Goal: Information Seeking & Learning: Learn about a topic

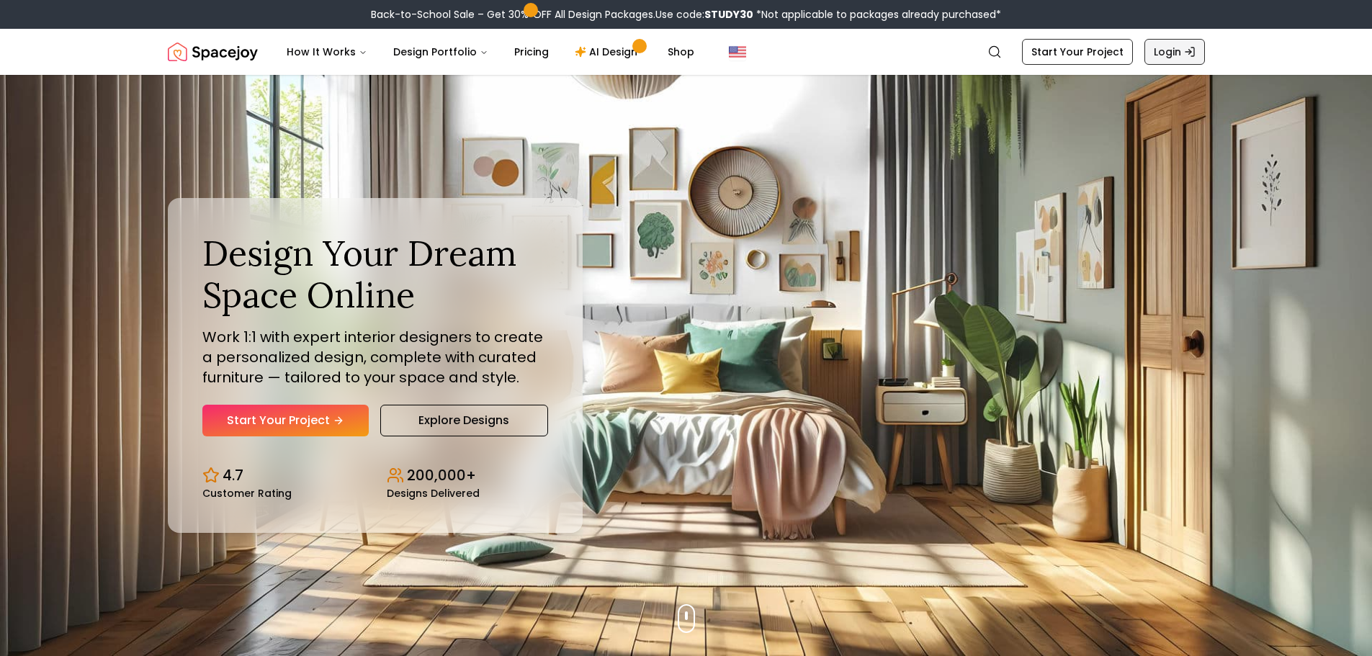
click at [1158, 50] on link "Login" at bounding box center [1174, 52] width 60 height 26
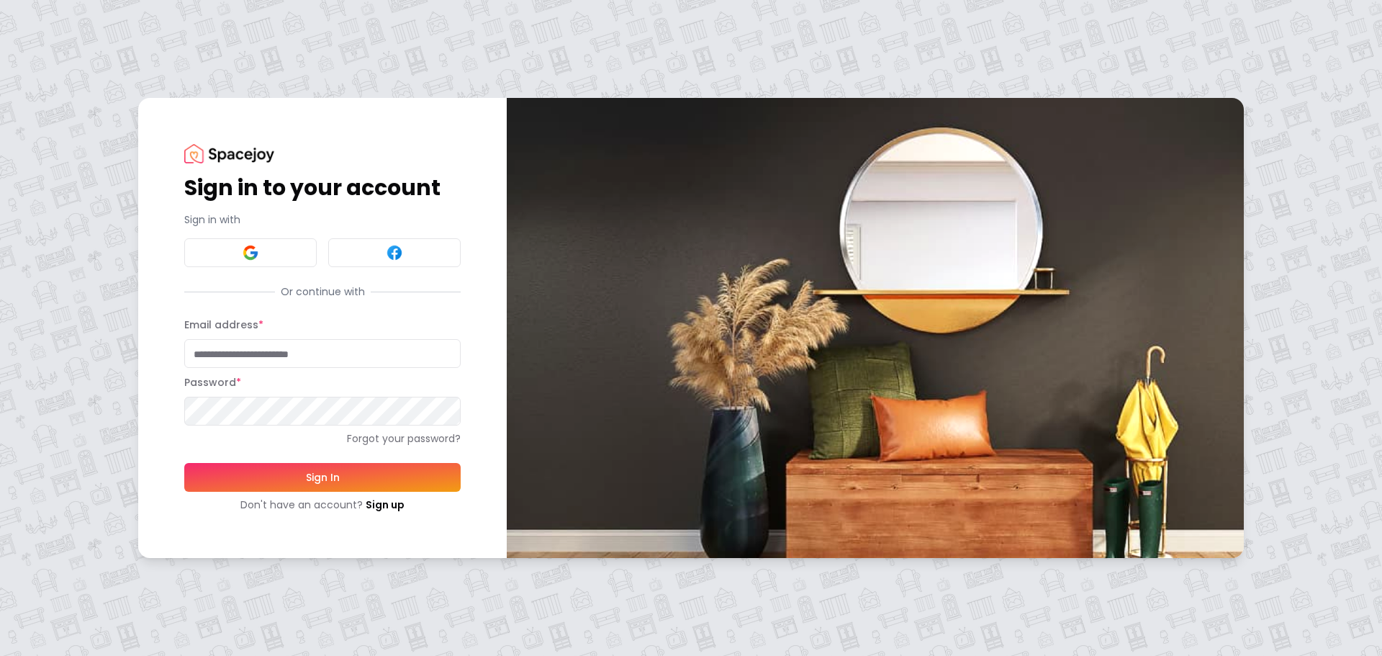
click at [343, 354] on input "Email address *" at bounding box center [322, 353] width 276 height 29
click at [0, 655] on com-1password-button at bounding box center [0, 656] width 0 height 0
type input "**********"
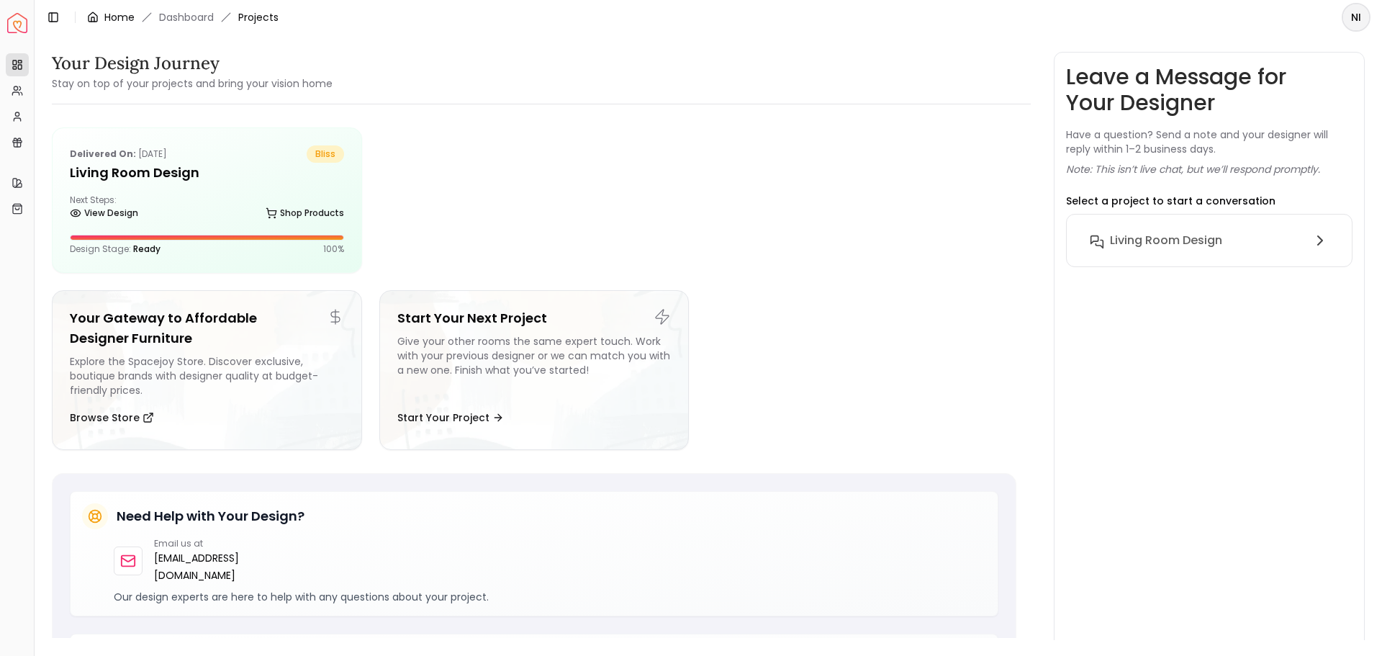
click at [116, 16] on link "Home" at bounding box center [119, 17] width 30 height 14
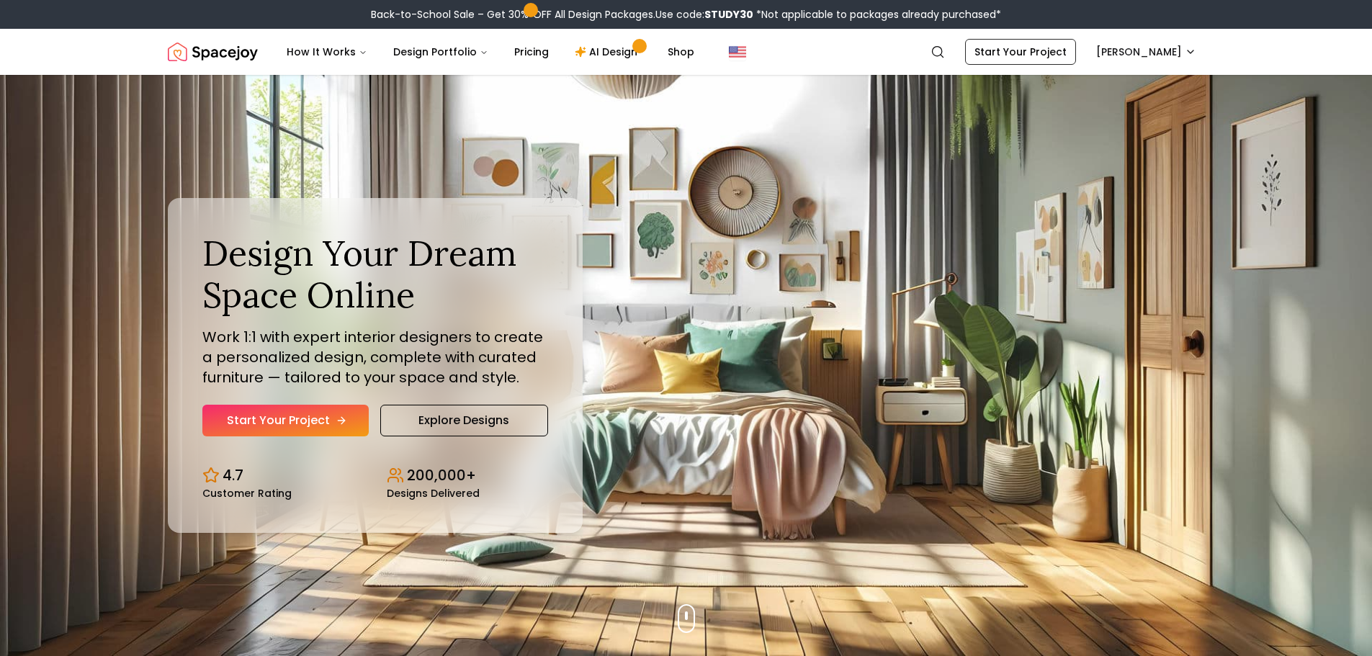
click at [312, 422] on link "Start Your Project" at bounding box center [285, 421] width 166 height 32
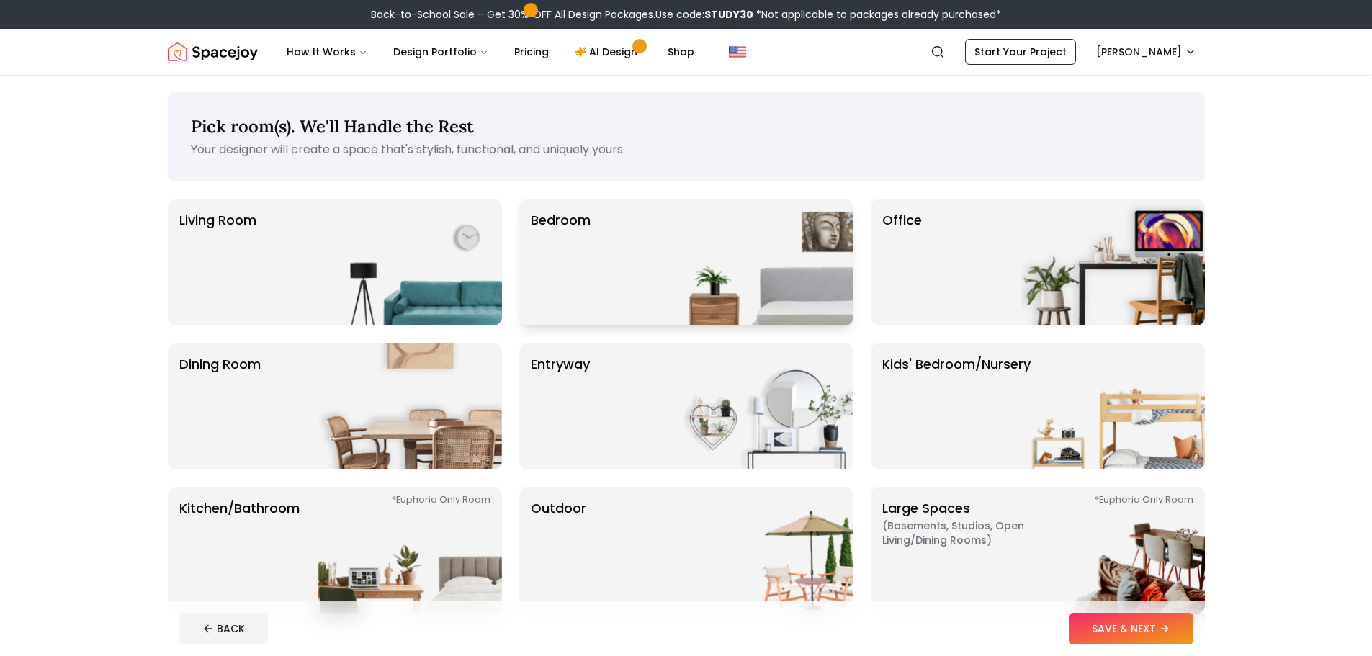
click at [732, 294] on img at bounding box center [761, 262] width 184 height 127
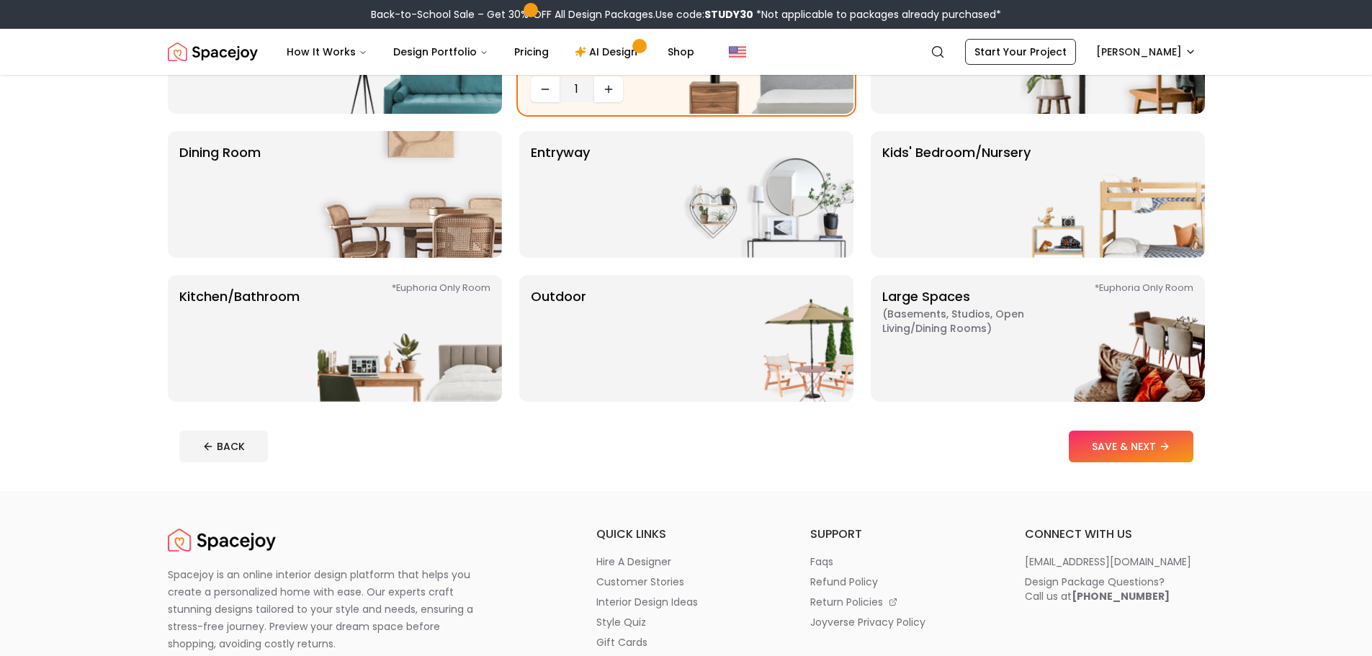
scroll to position [216, 0]
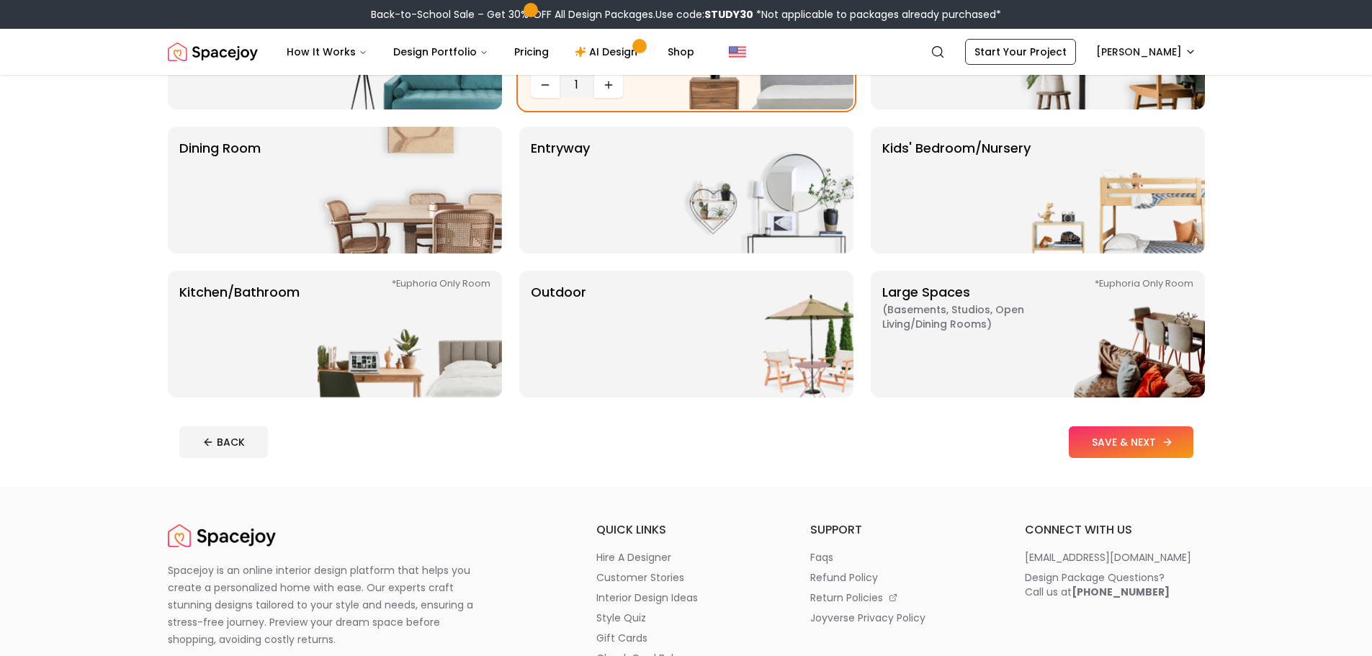
click at [1118, 431] on button "SAVE & NEXT" at bounding box center [1131, 442] width 125 height 32
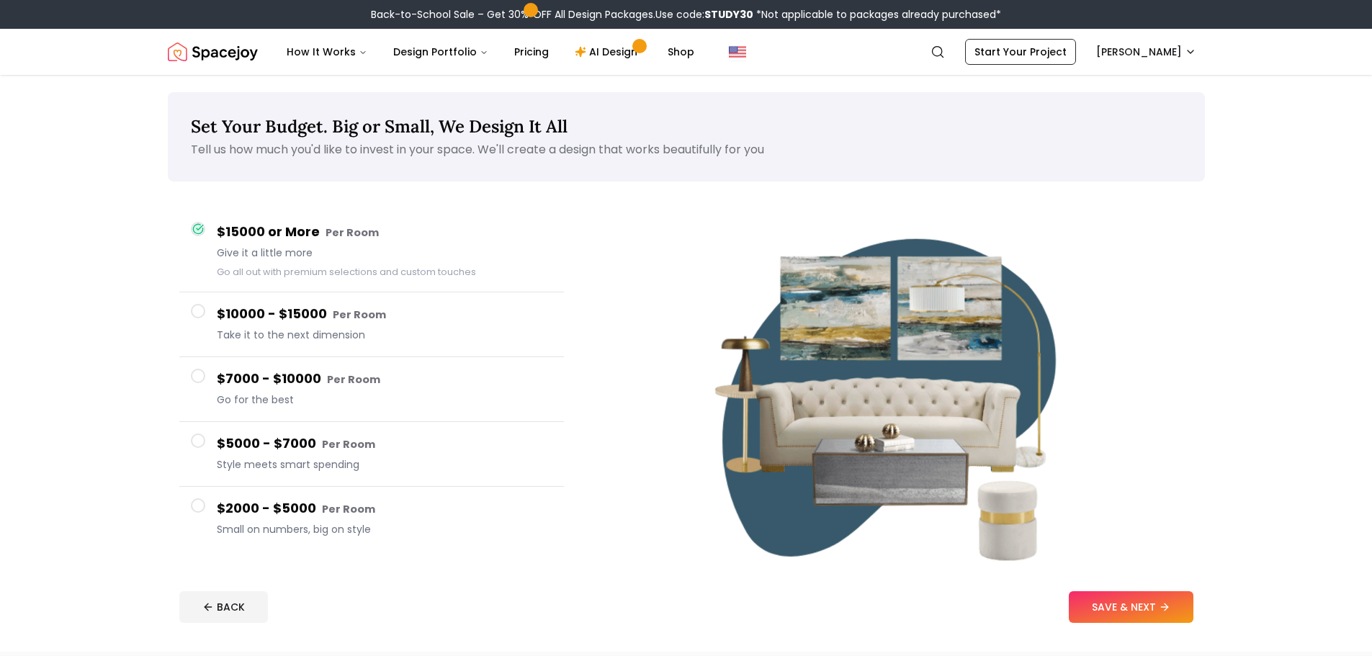
click at [317, 523] on span "Small on numbers, big on style" at bounding box center [385, 529] width 336 height 14
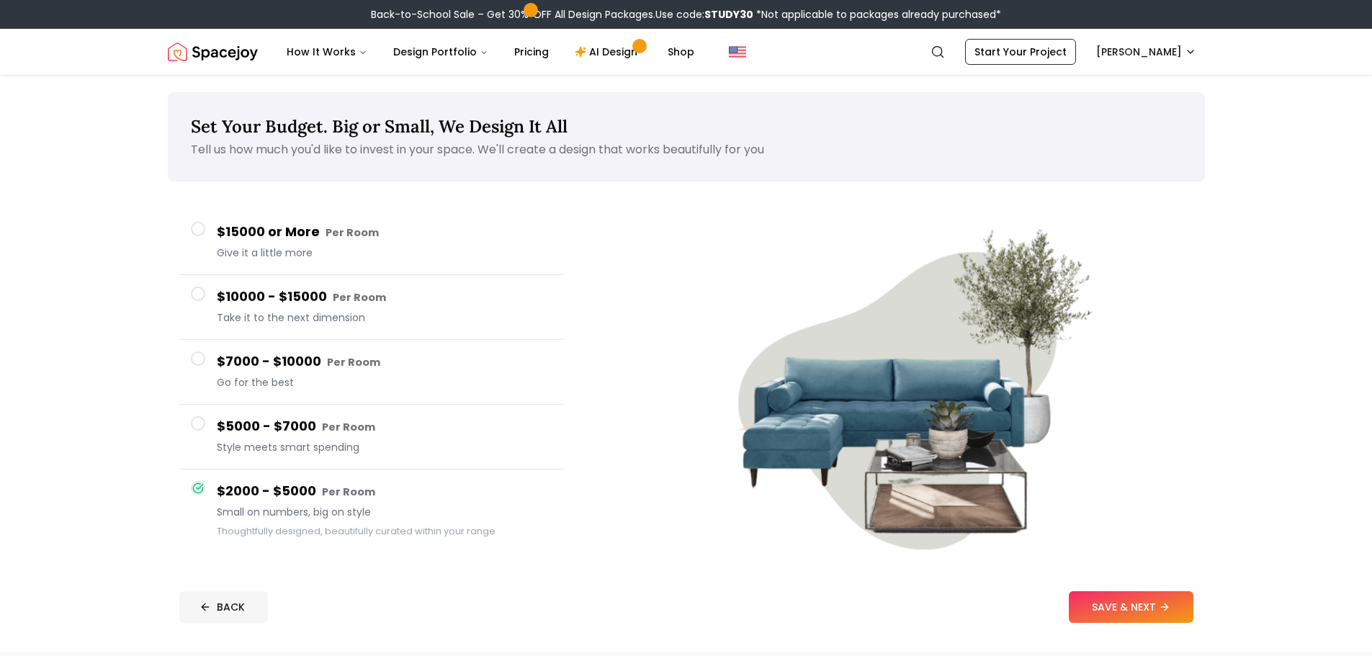
click at [245, 616] on button "BACK" at bounding box center [223, 607] width 89 height 32
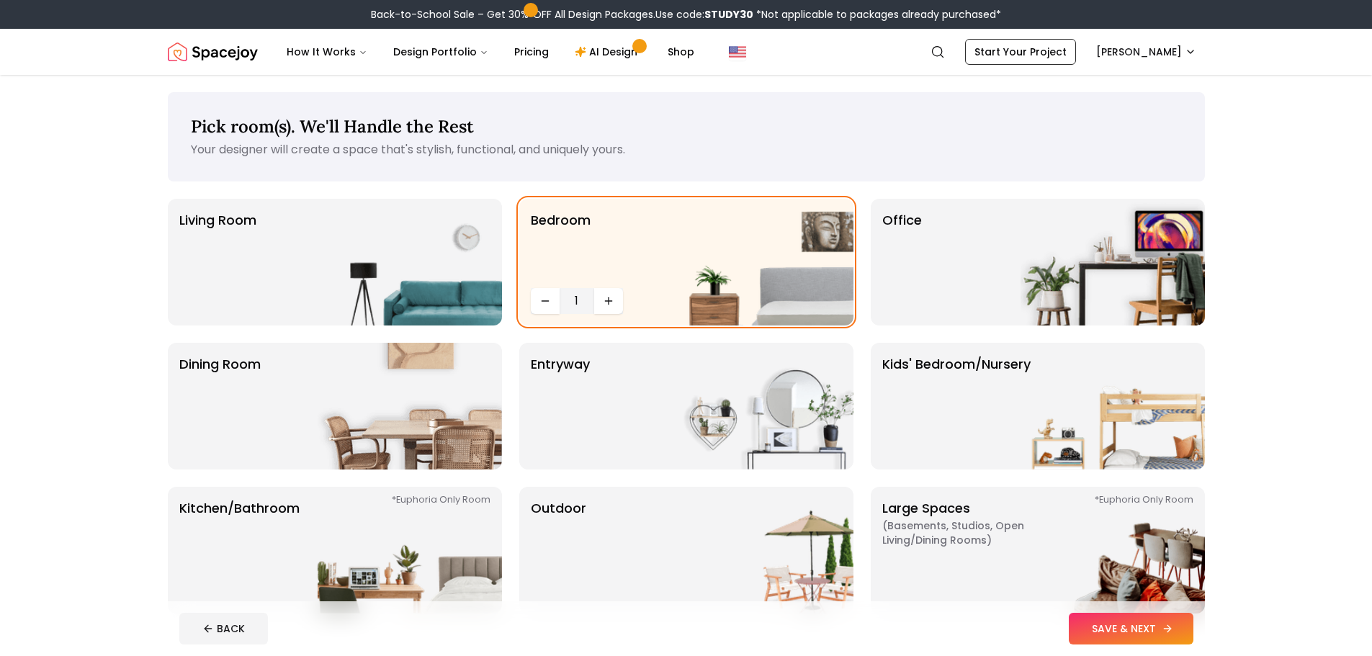
click at [1182, 639] on button "SAVE & NEXT" at bounding box center [1131, 629] width 125 height 32
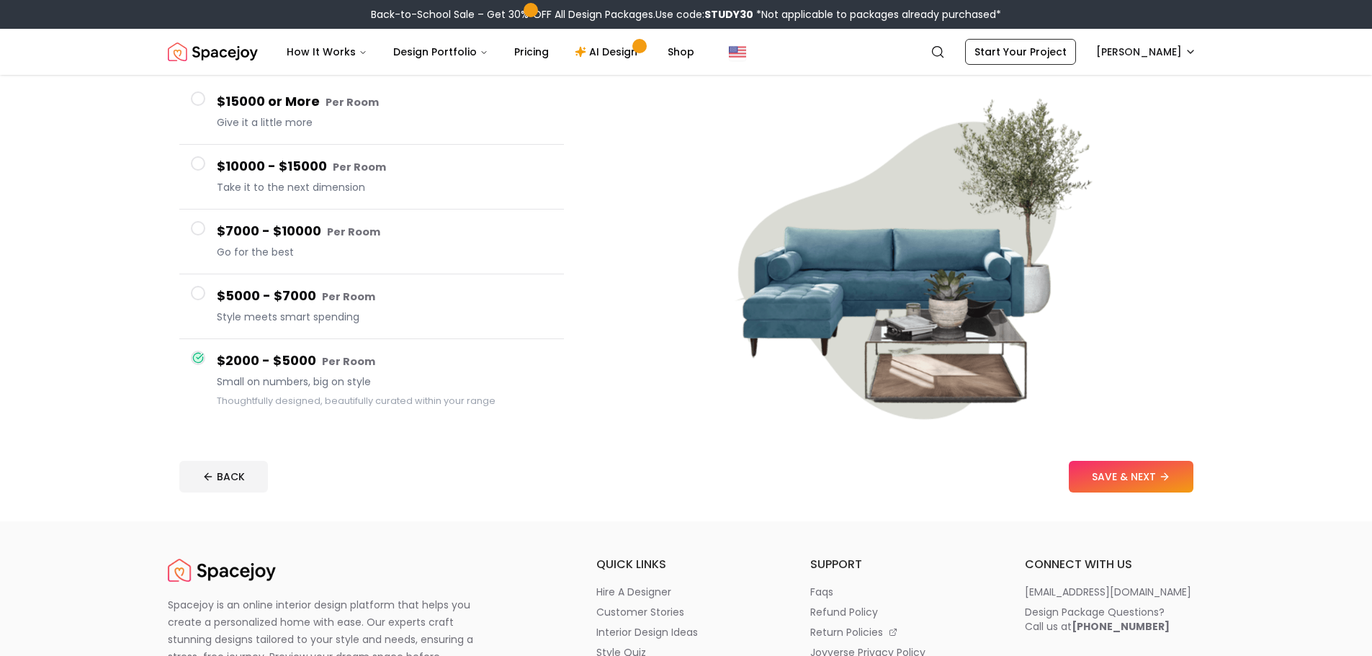
scroll to position [144, 0]
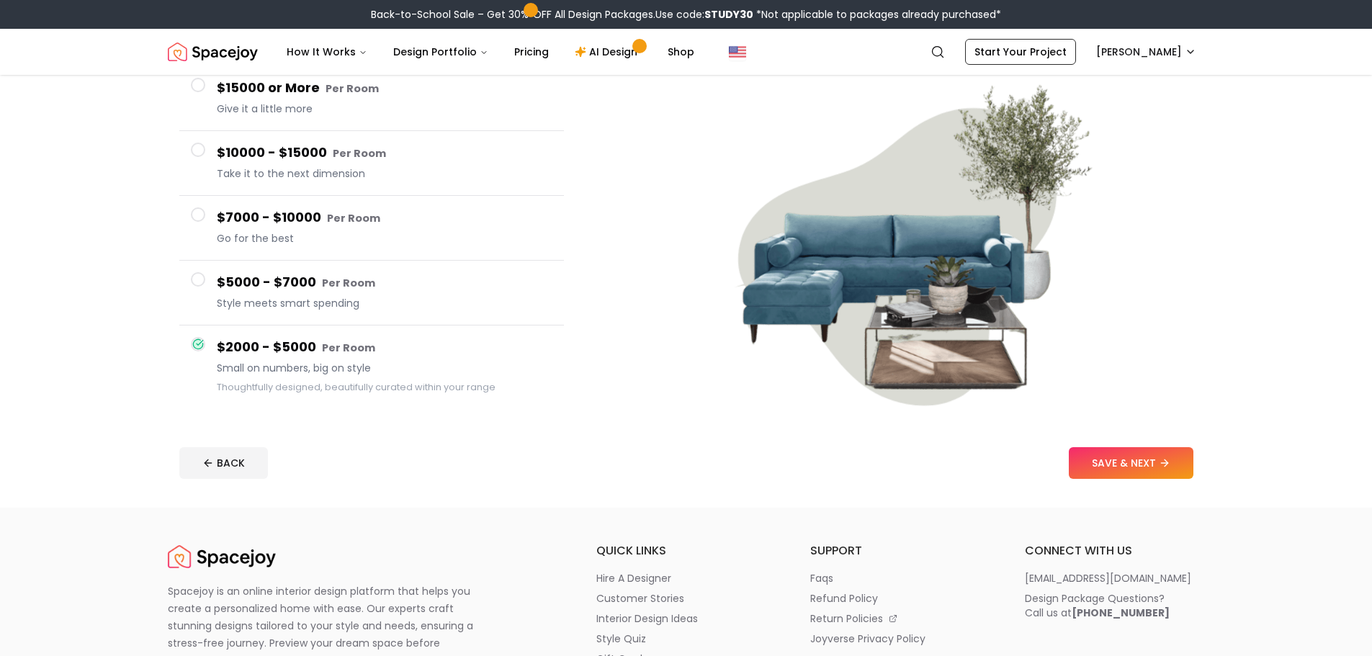
click at [1193, 459] on footer "BACK SAVE & NEXT" at bounding box center [686, 463] width 1037 height 55
click at [1163, 467] on icon at bounding box center [1167, 463] width 12 height 12
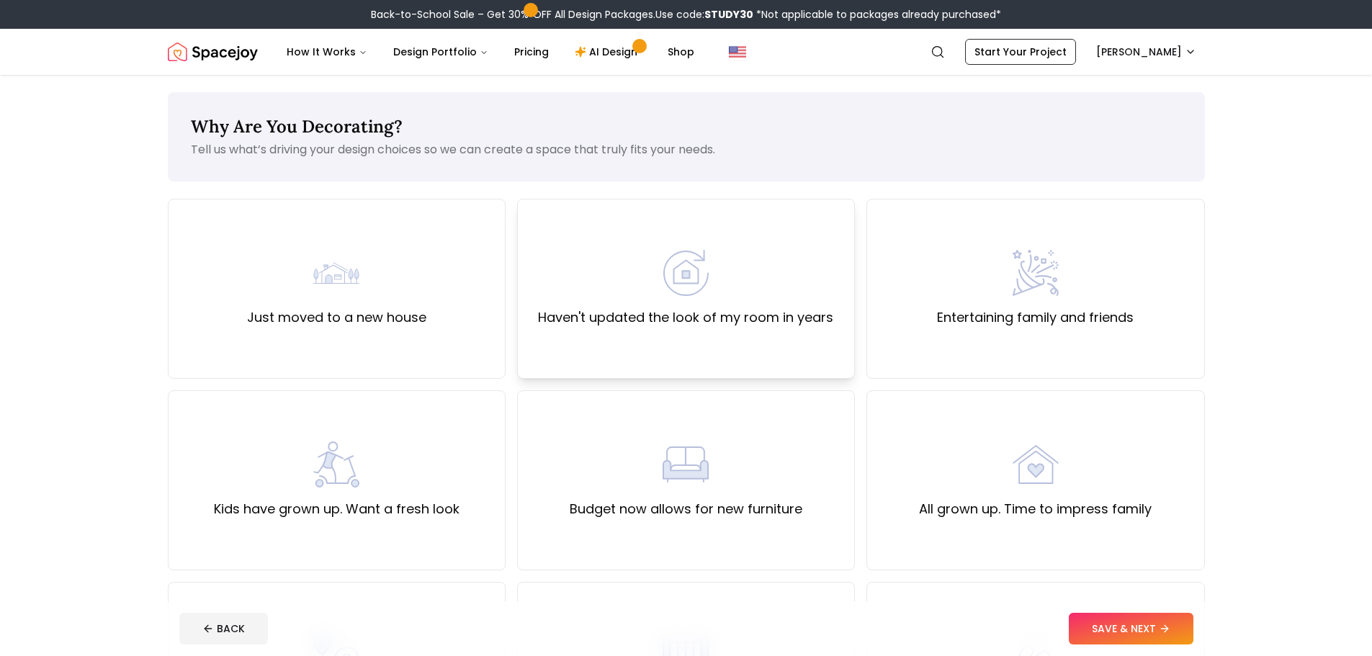
click at [619, 349] on div "Haven't updated the look of my room in years" at bounding box center [686, 289] width 338 height 180
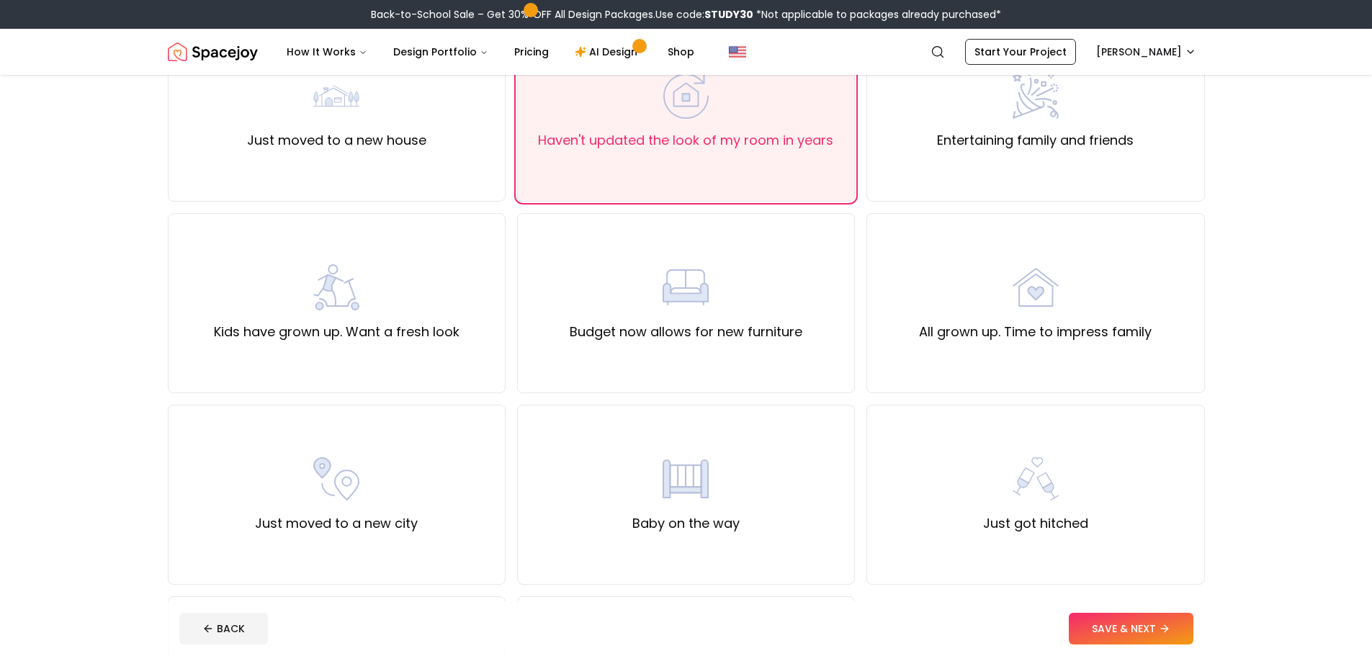
scroll to position [288, 0]
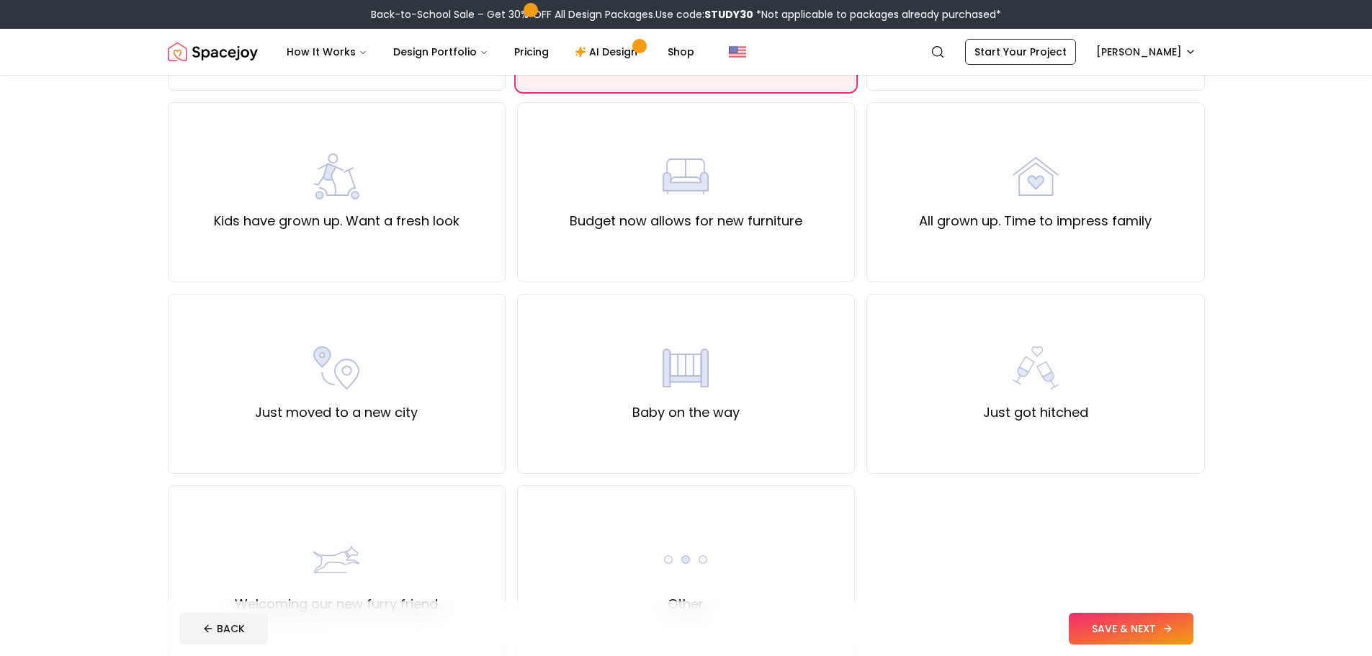
click at [1143, 642] on button "SAVE & NEXT" at bounding box center [1131, 629] width 125 height 32
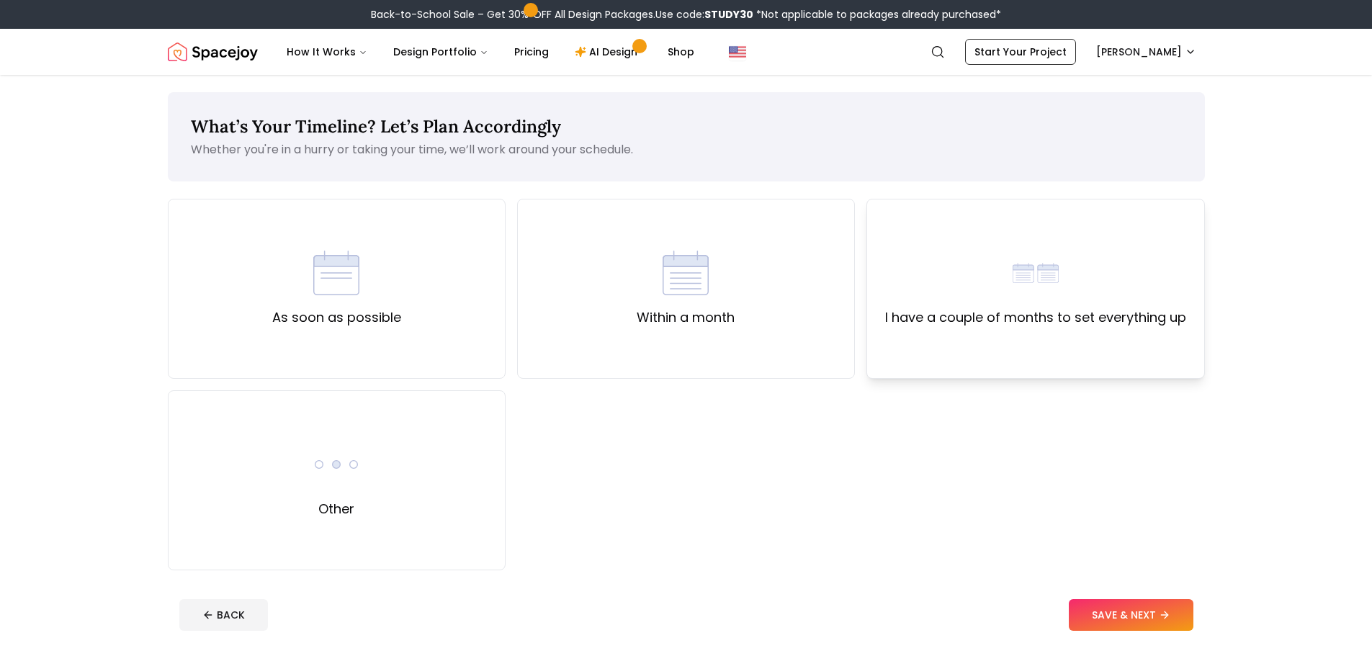
click at [984, 364] on div "I have a couple of months to set everything up" at bounding box center [1035, 289] width 338 height 180
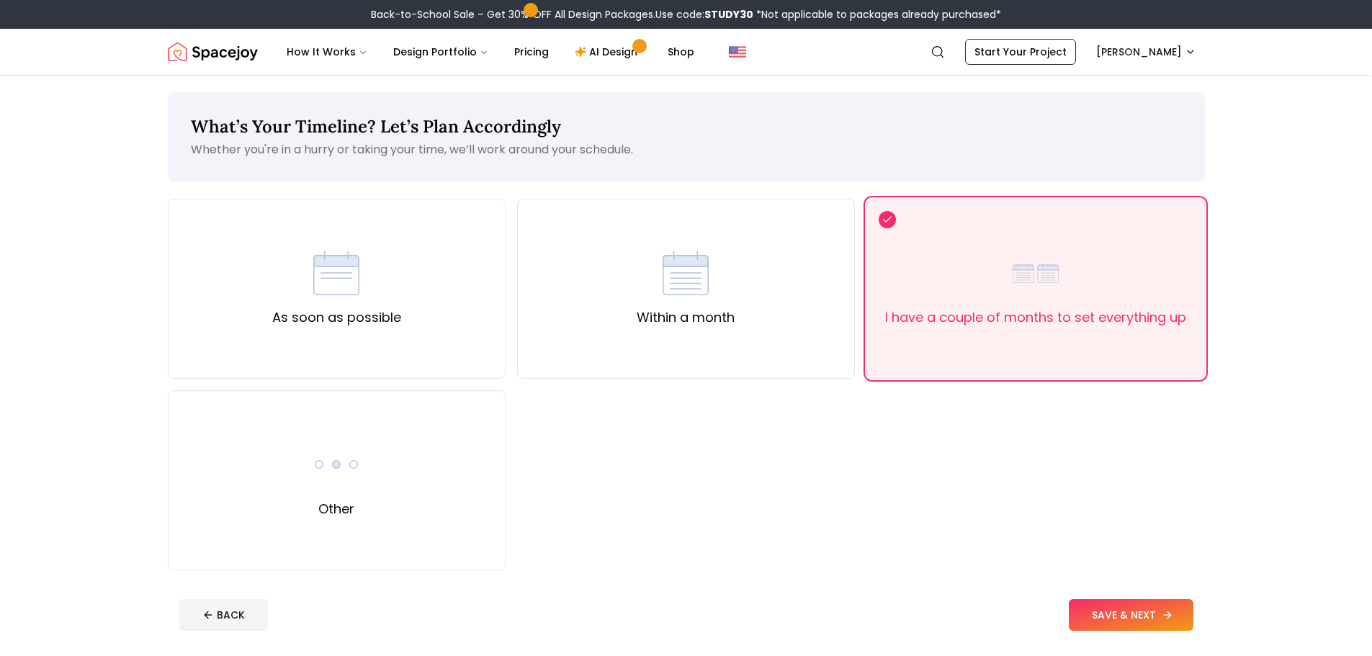
click at [1125, 617] on button "SAVE & NEXT" at bounding box center [1131, 615] width 125 height 32
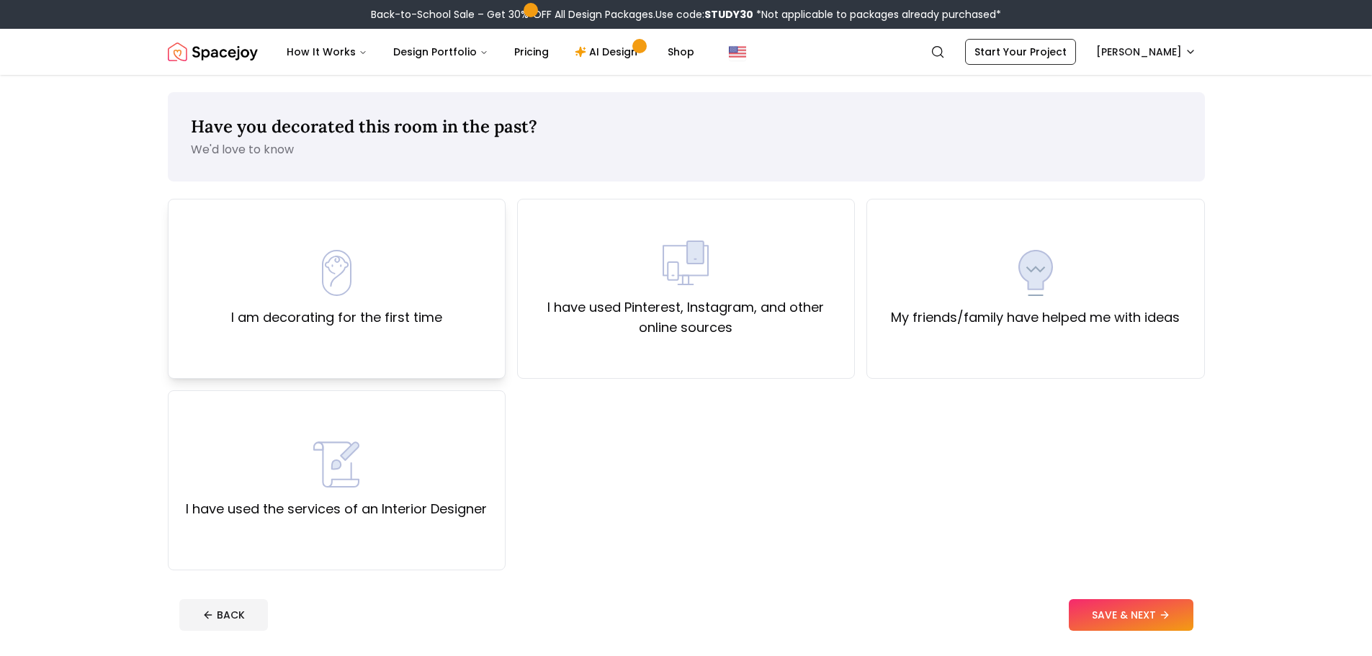
click at [320, 290] on img at bounding box center [336, 273] width 46 height 46
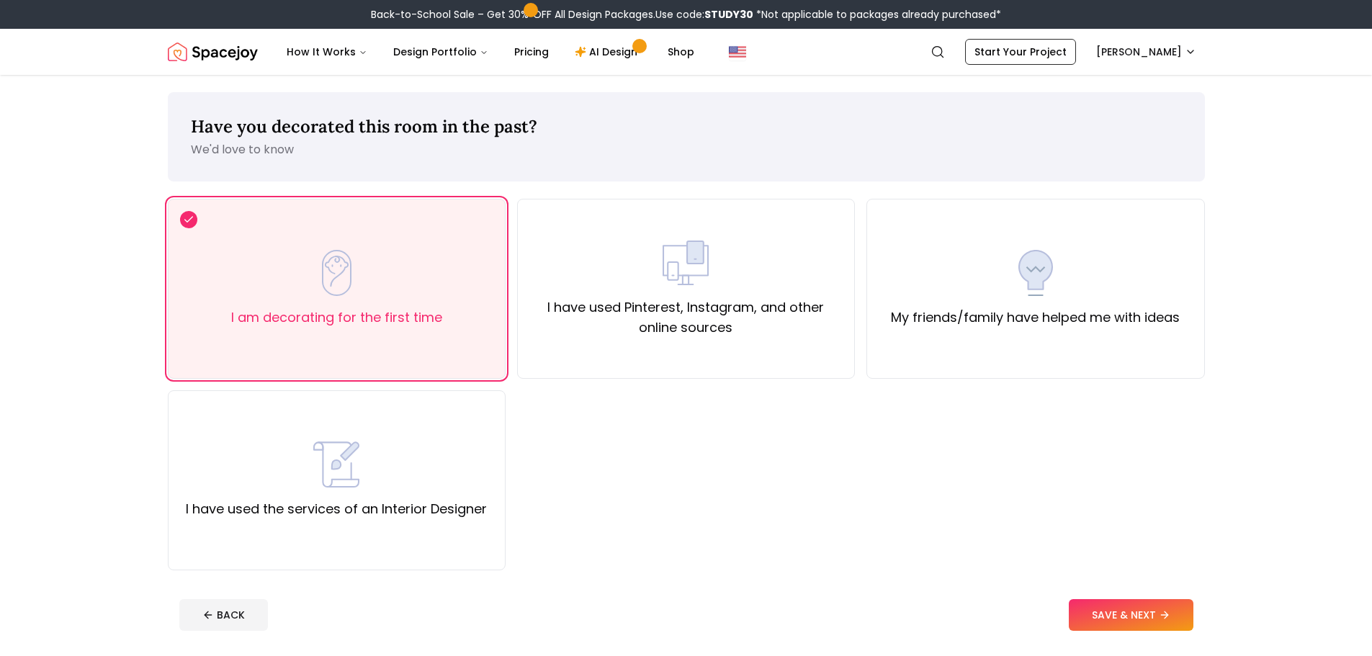
click at [1104, 597] on footer "BACK SAVE & NEXT" at bounding box center [686, 615] width 1037 height 55
click at [1113, 612] on button "SAVE & NEXT" at bounding box center [1131, 615] width 125 height 32
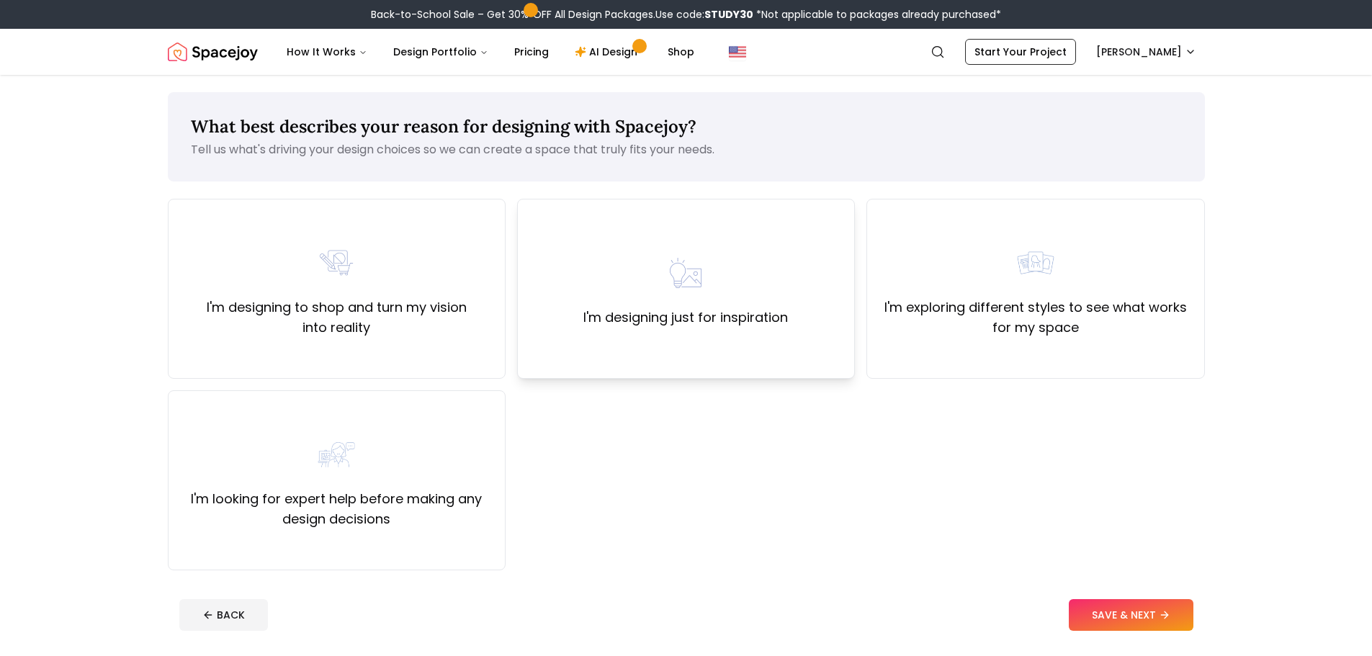
click at [616, 368] on div "I'm designing just for inspiration" at bounding box center [686, 289] width 338 height 180
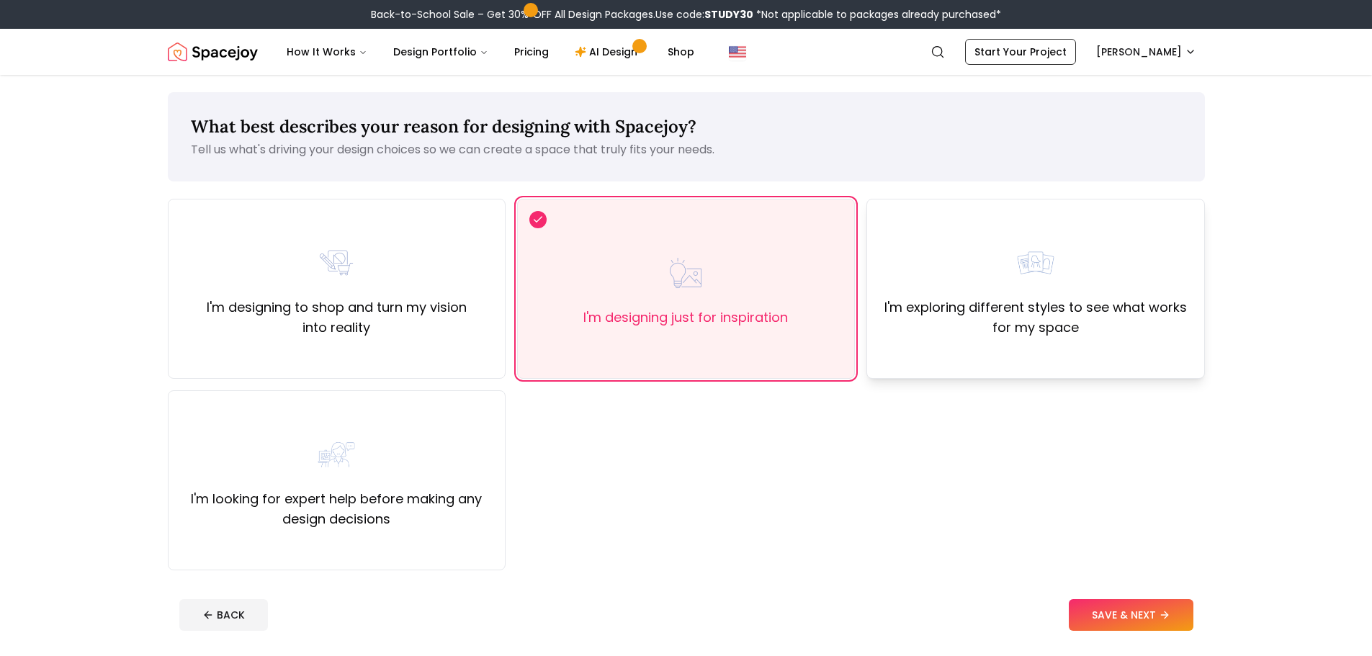
click at [988, 314] on label "I'm exploring different styles to see what works for my space" at bounding box center [1034, 317] width 313 height 40
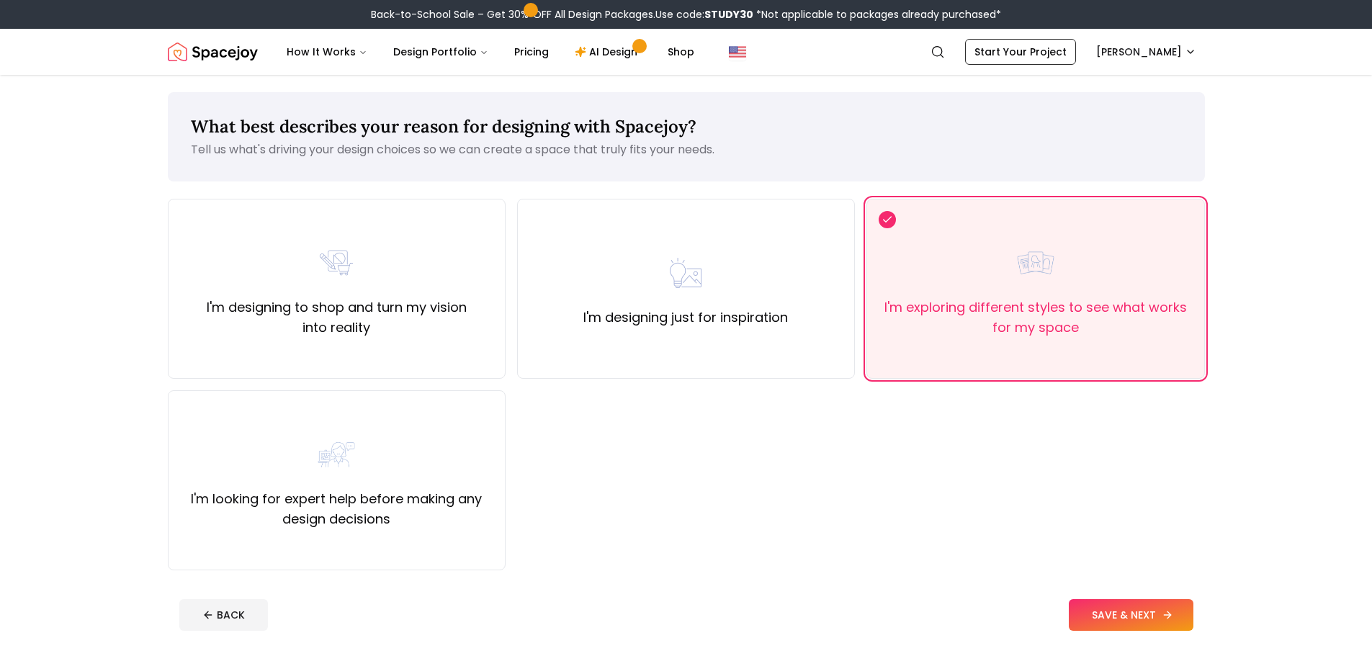
click at [1154, 623] on button "SAVE & NEXT" at bounding box center [1131, 615] width 125 height 32
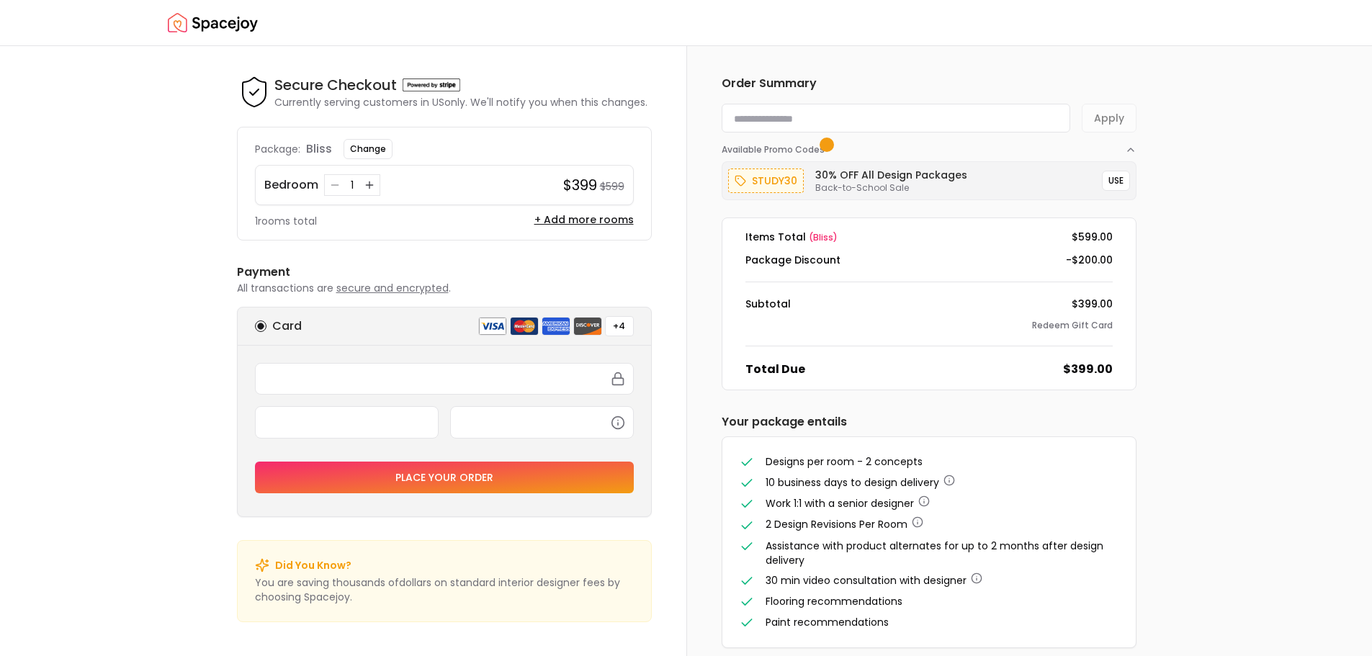
click at [216, 26] on img "Spacejoy" at bounding box center [213, 23] width 90 height 29
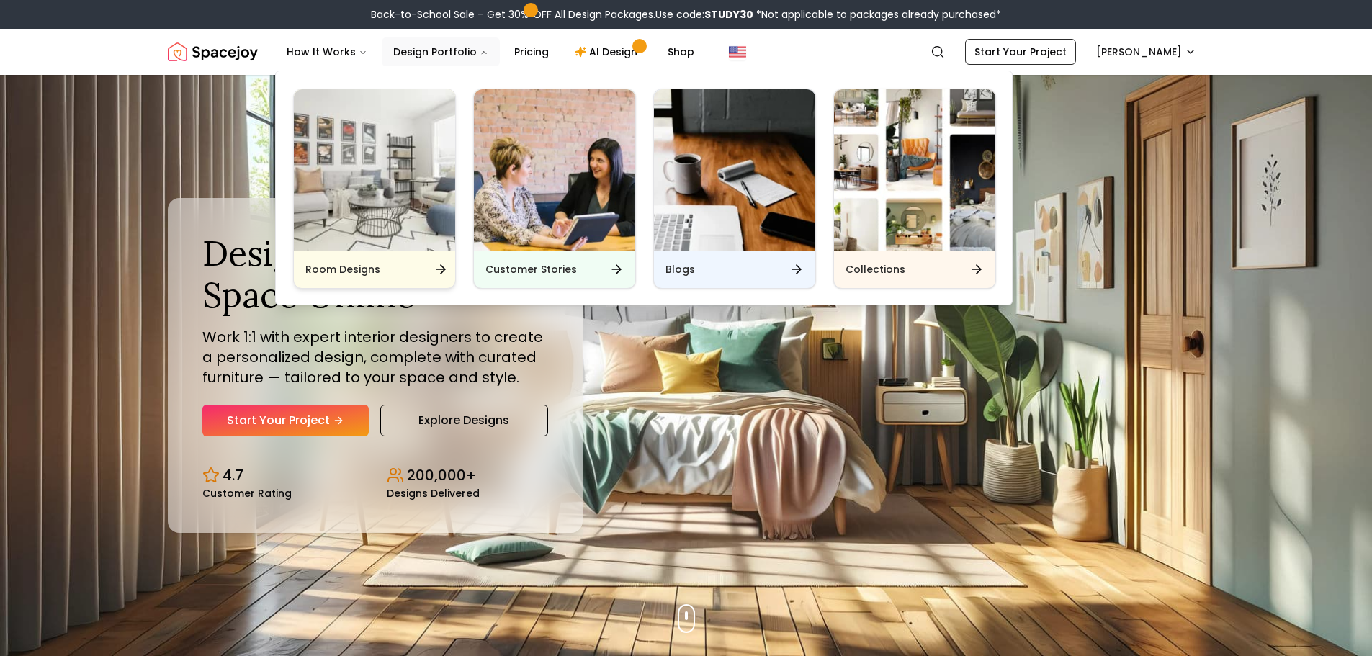
click at [329, 205] on img "Main" at bounding box center [374, 169] width 161 height 161
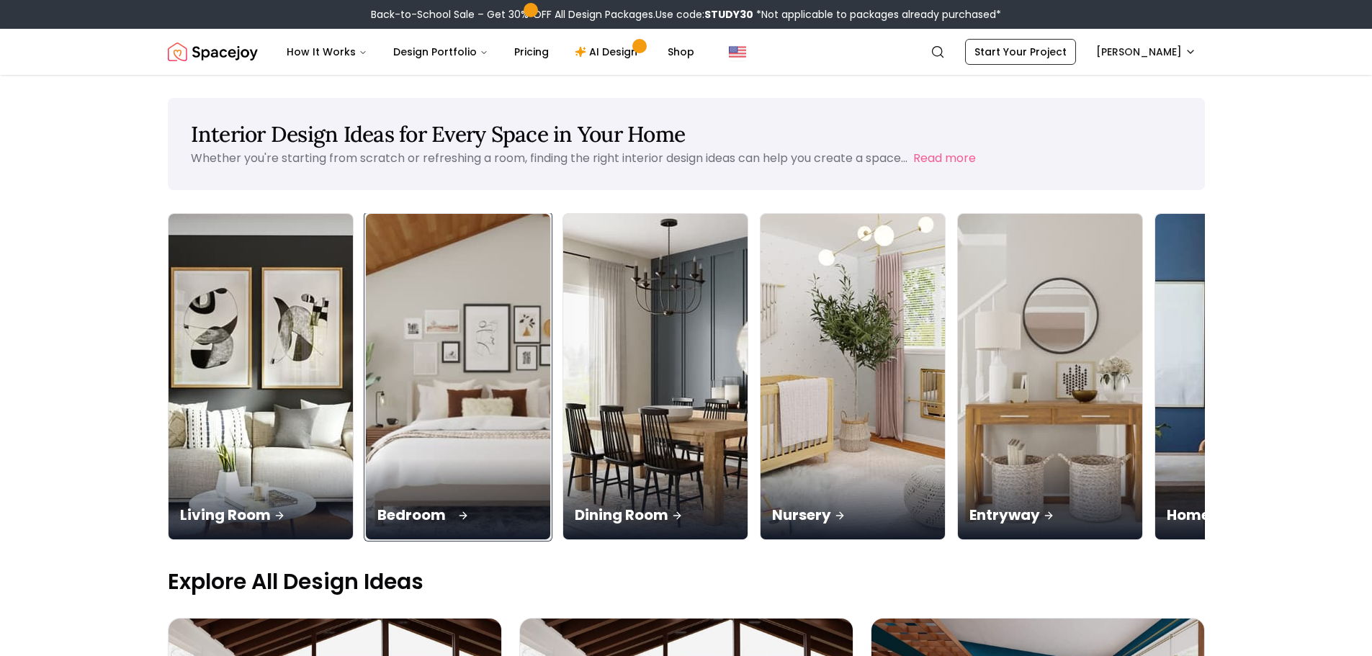
click at [495, 400] on img at bounding box center [458, 377] width 194 height 342
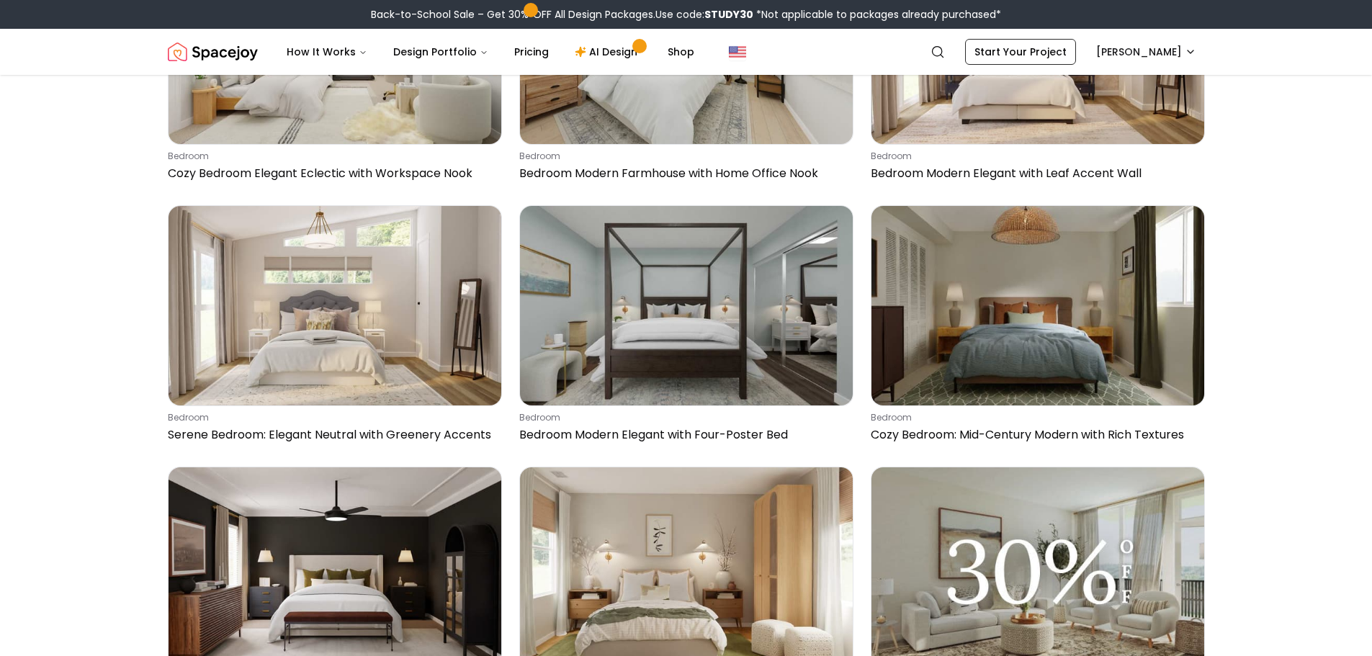
scroll to position [2304, 0]
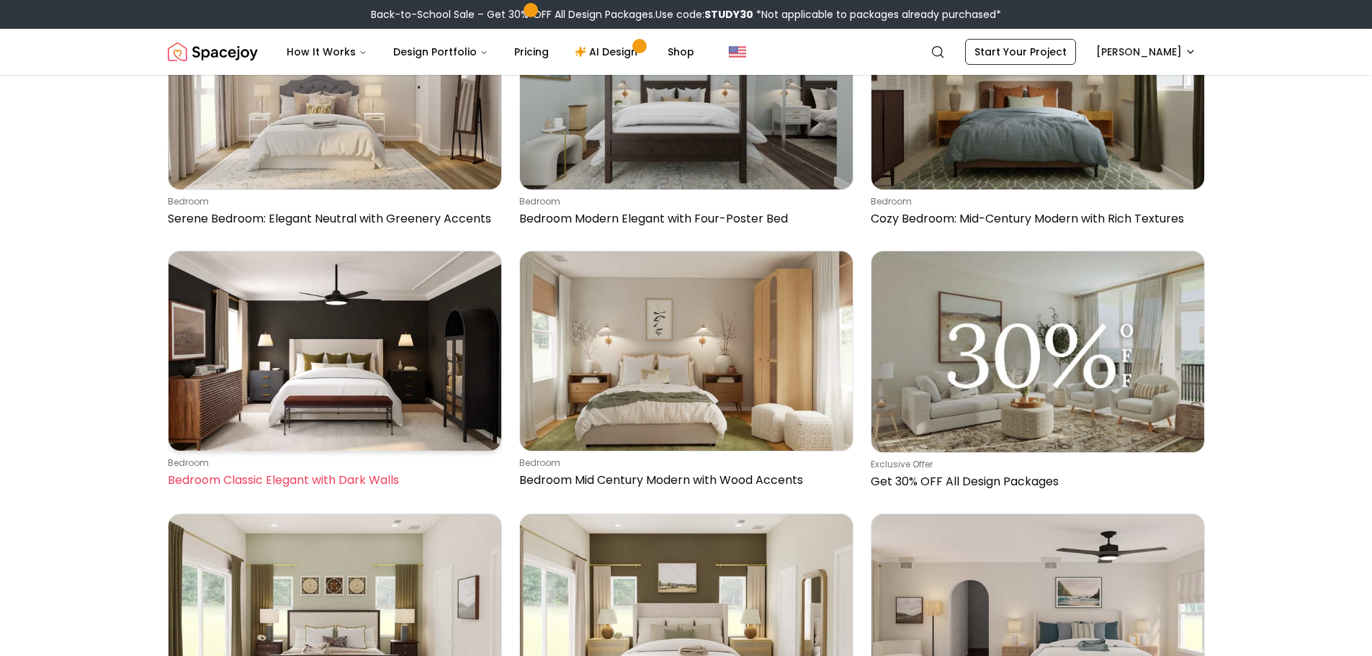
click at [217, 414] on img at bounding box center [334, 350] width 333 height 199
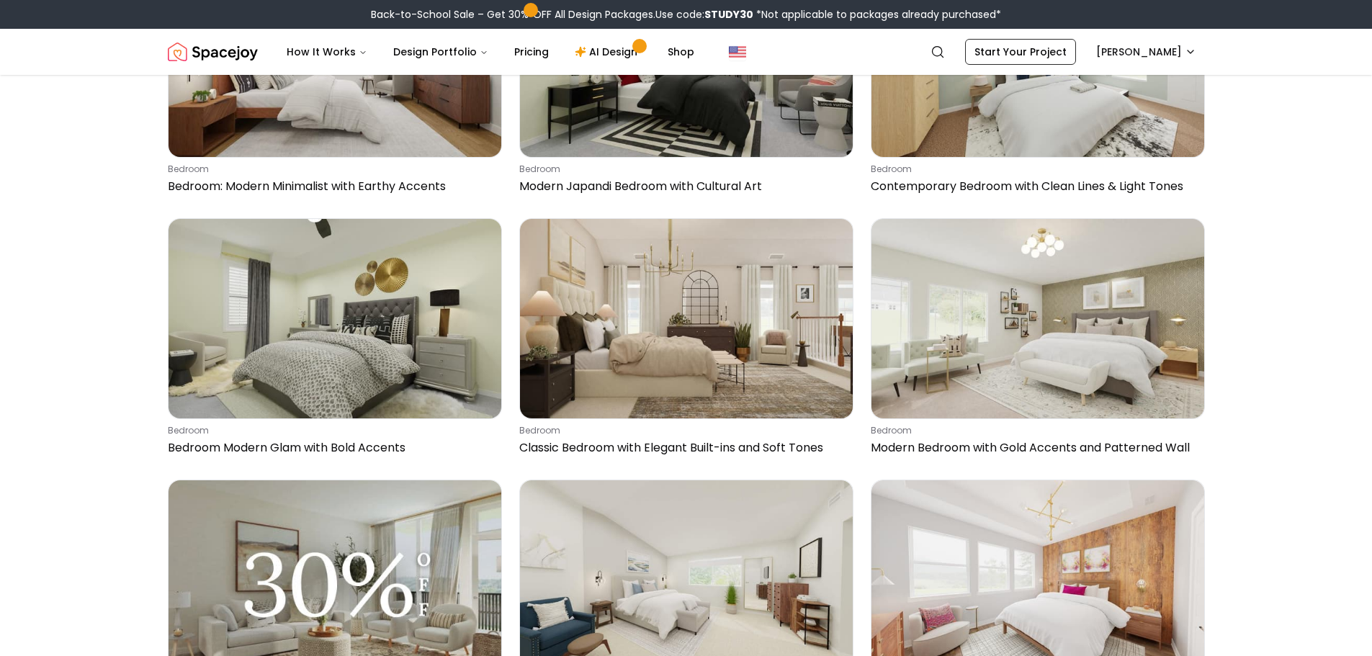
scroll to position [3384, 0]
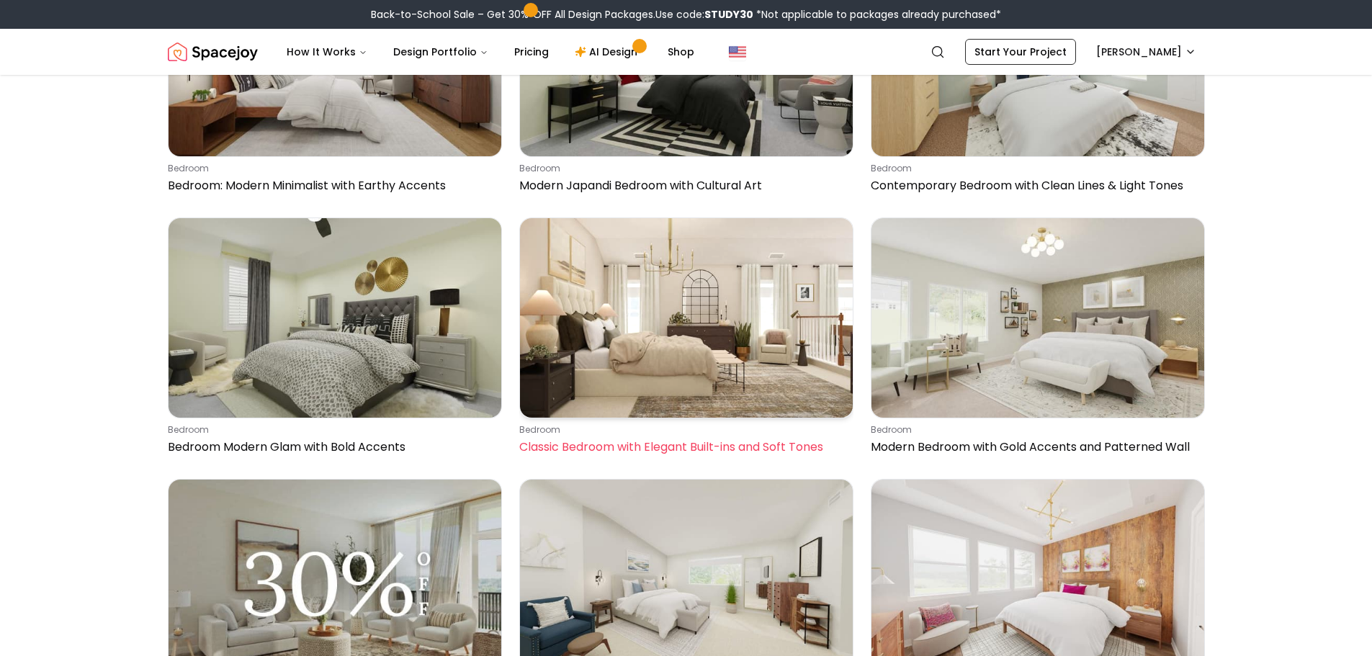
click at [773, 386] on img at bounding box center [686, 317] width 333 height 199
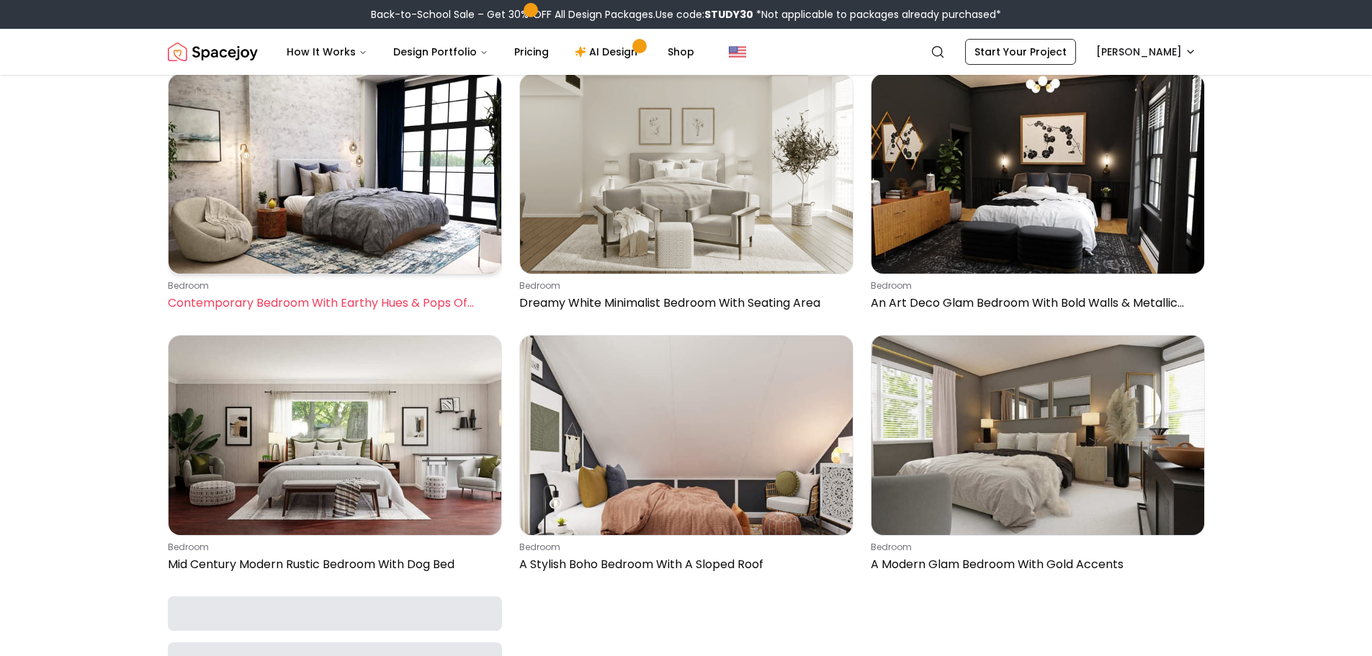
scroll to position [6408, 0]
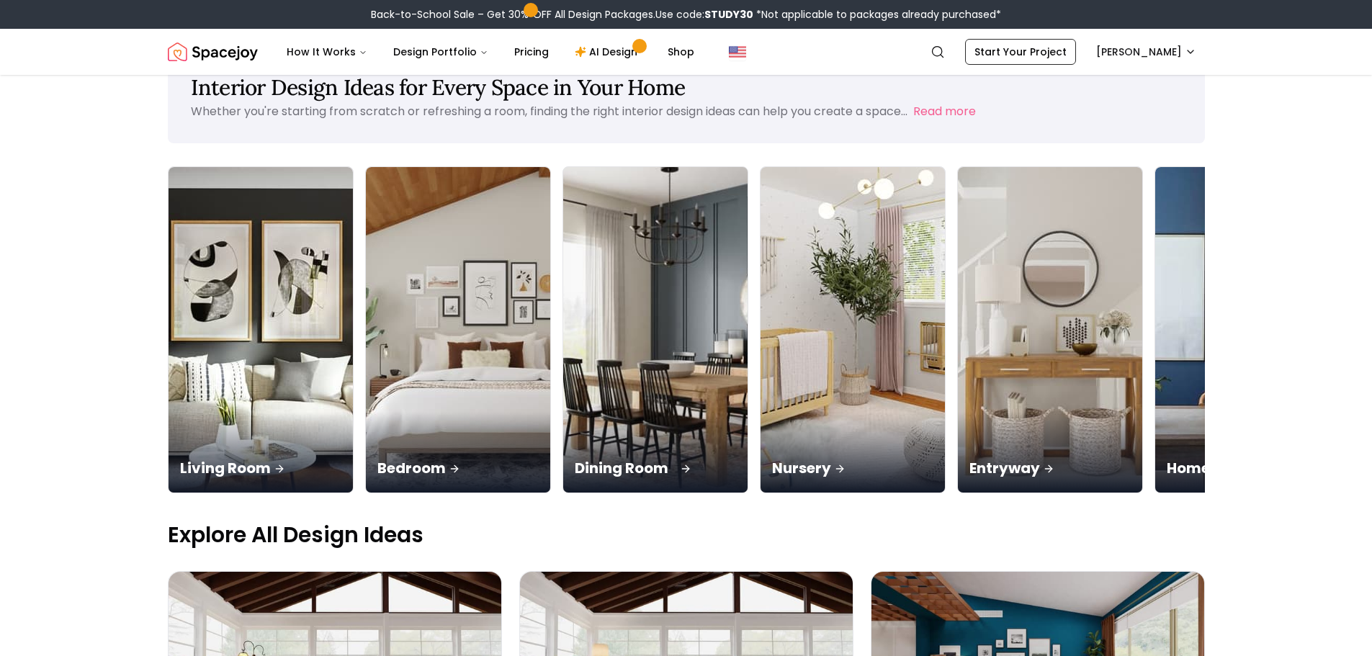
scroll to position [72, 0]
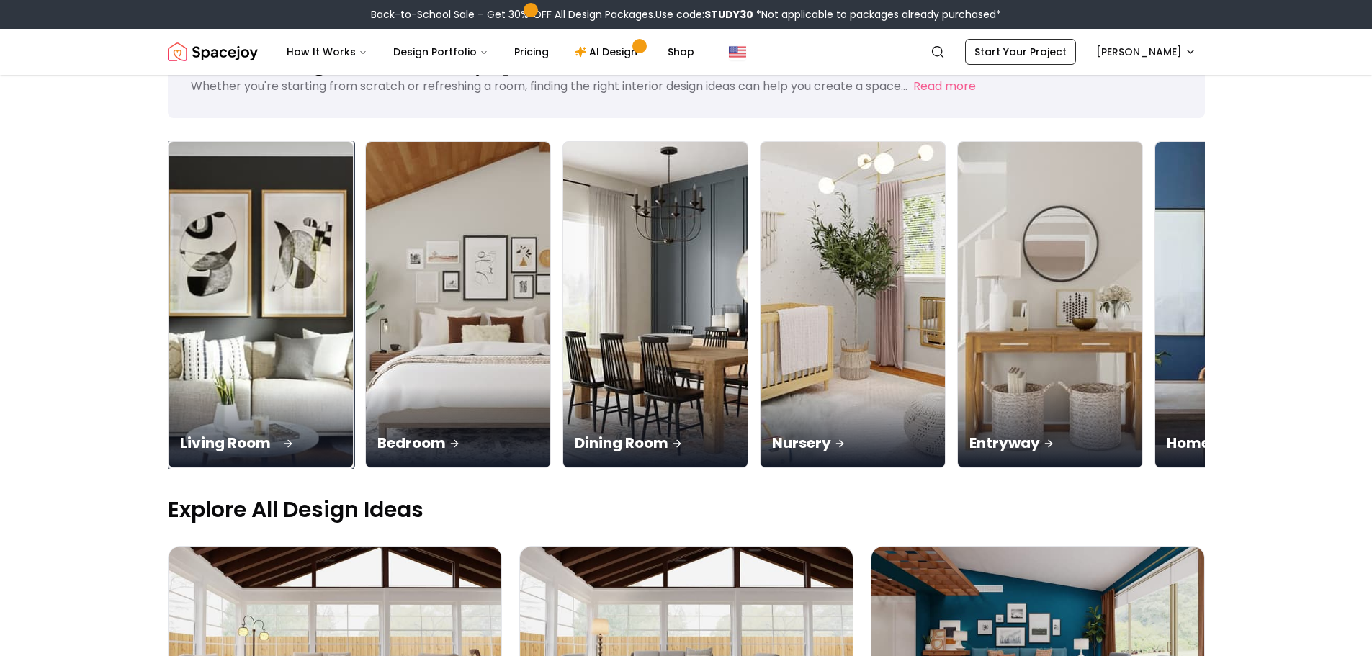
click at [265, 264] on img at bounding box center [260, 305] width 194 height 342
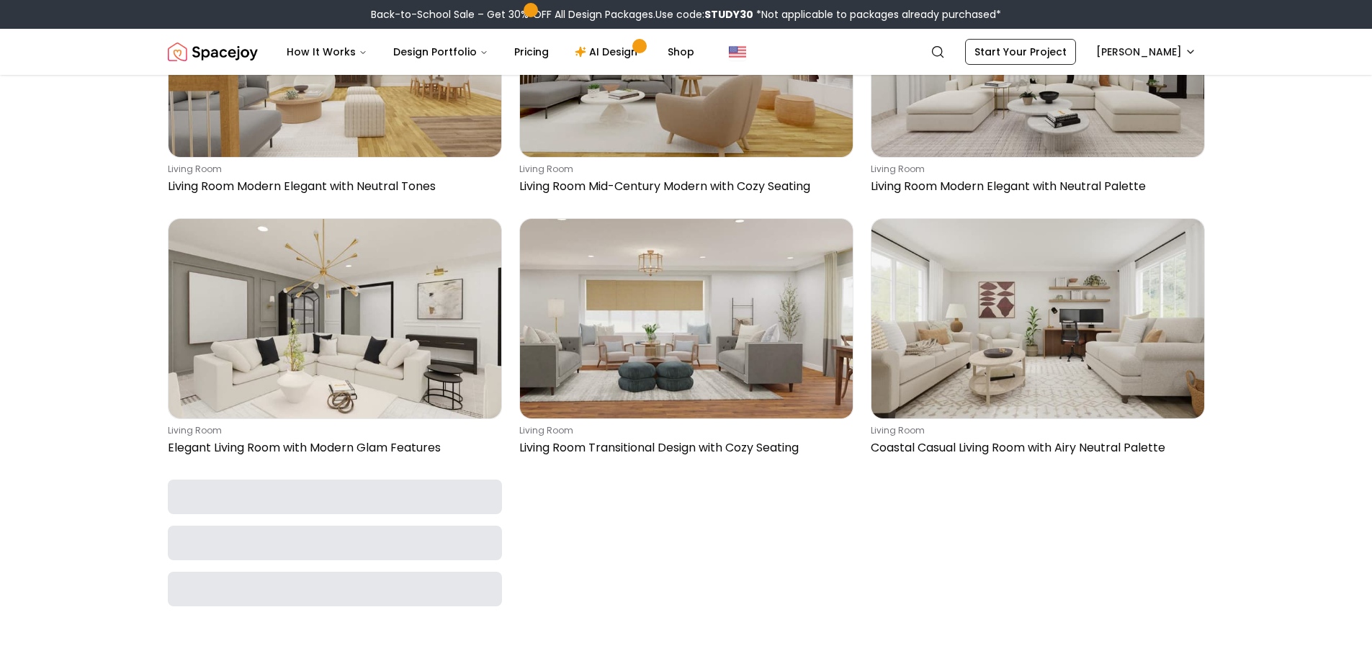
scroll to position [6568, 0]
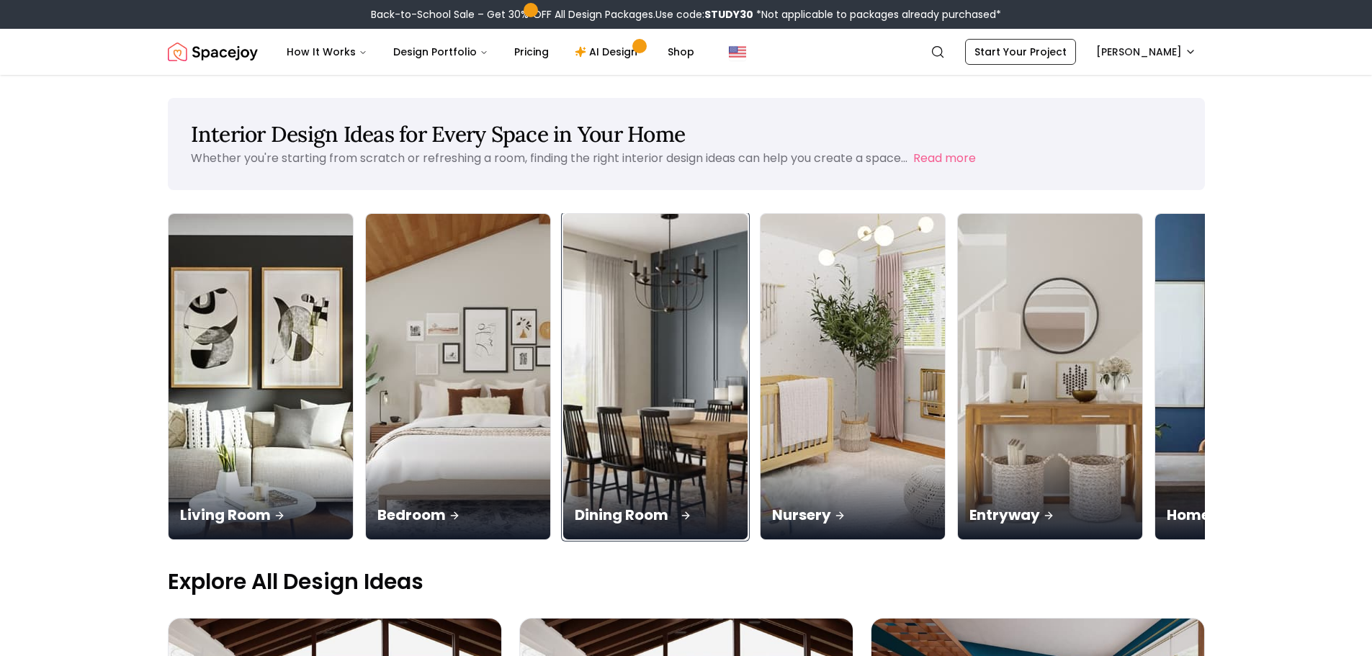
click at [645, 413] on img at bounding box center [655, 377] width 194 height 342
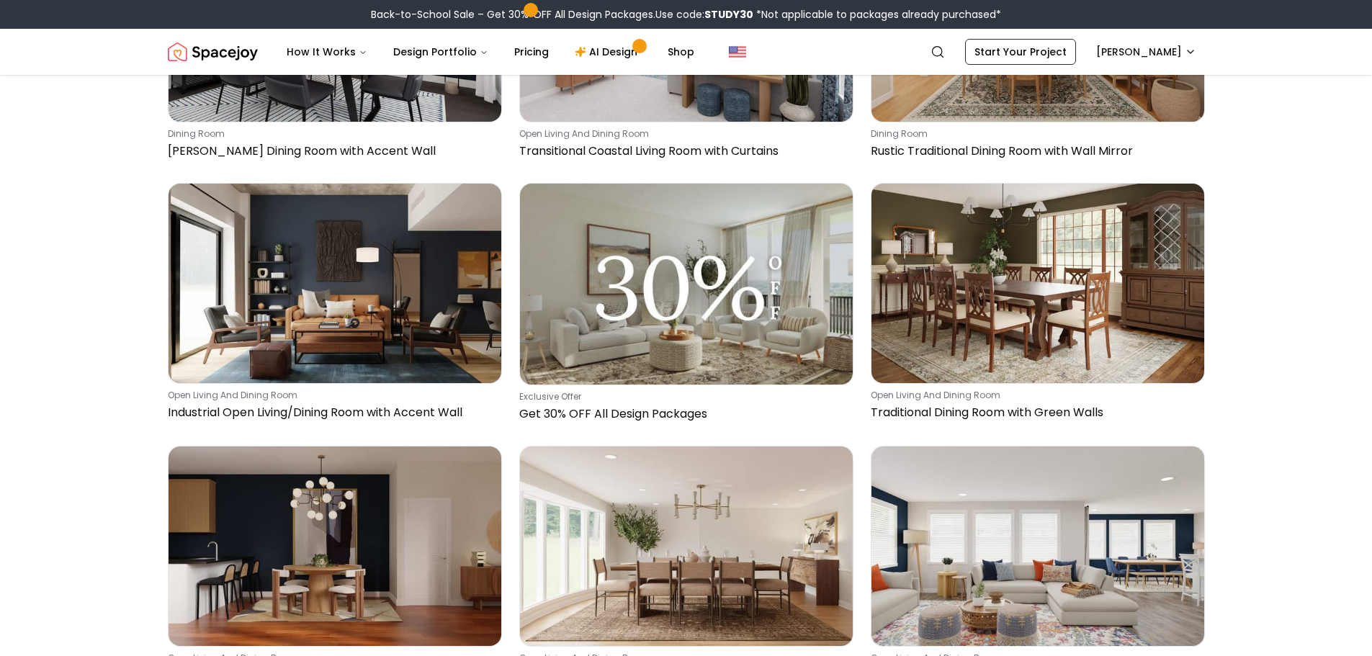
scroll to position [4752, 0]
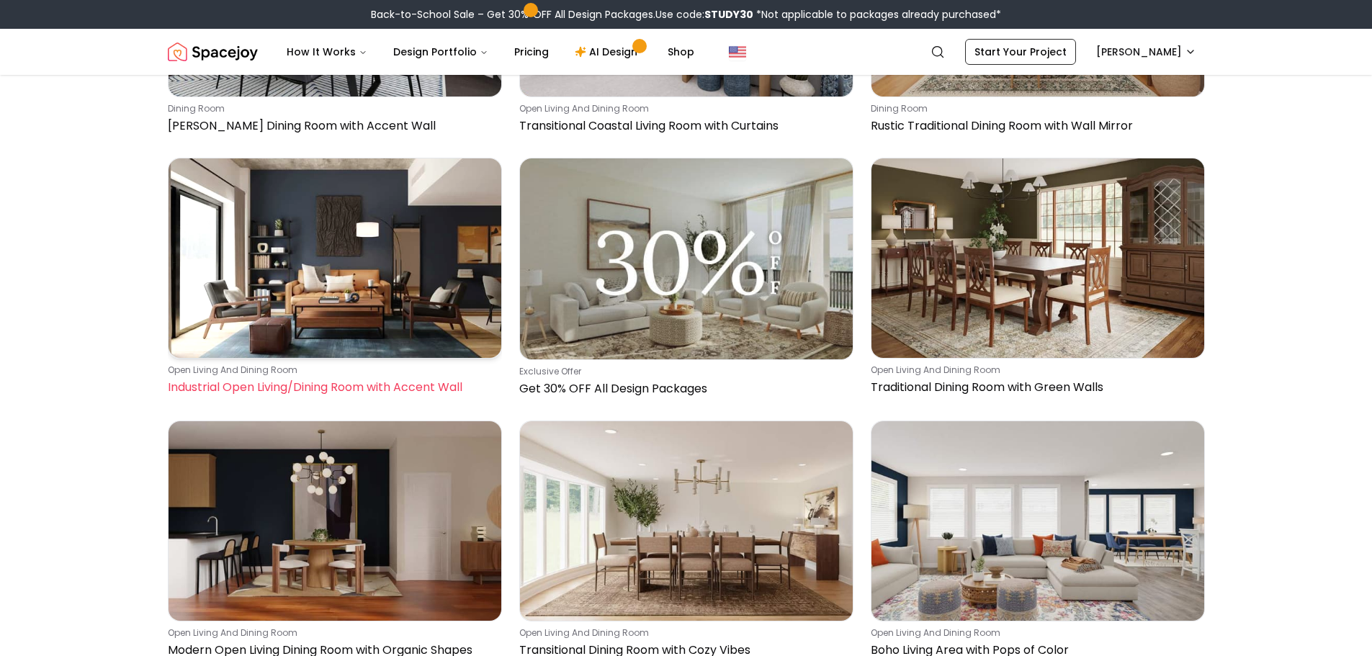
click at [243, 310] on img at bounding box center [334, 257] width 333 height 199
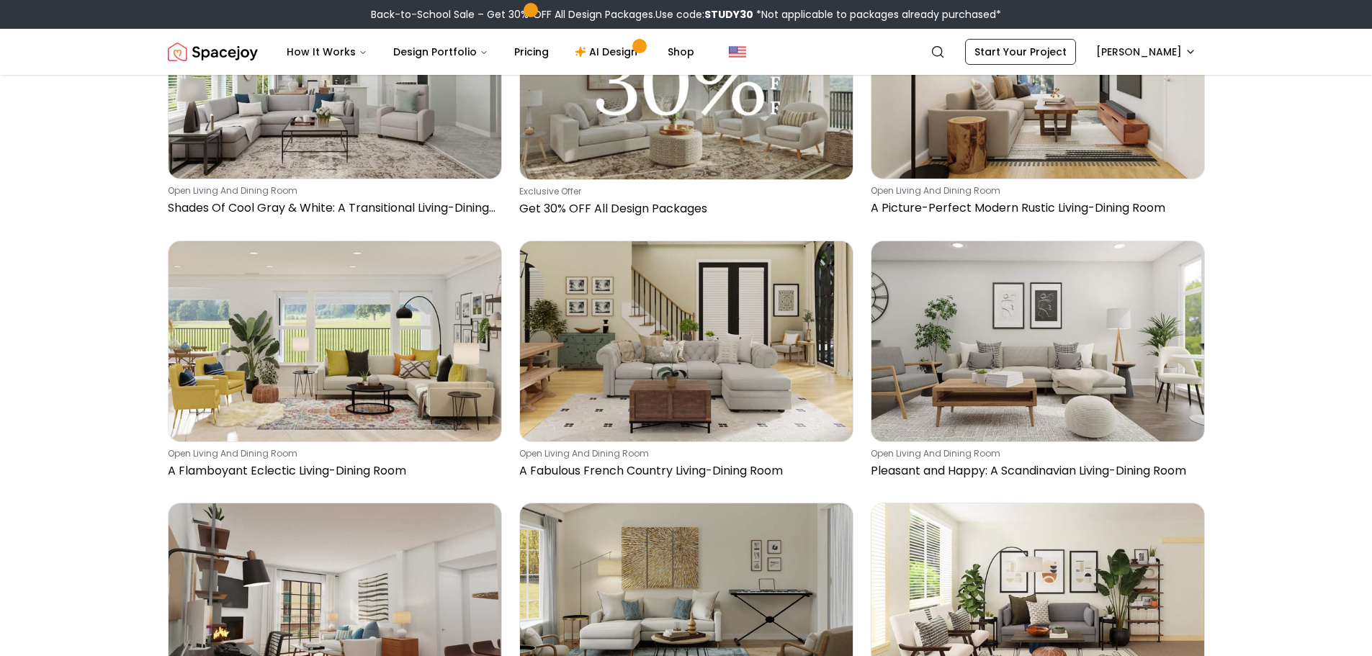
scroll to position [11737, 0]
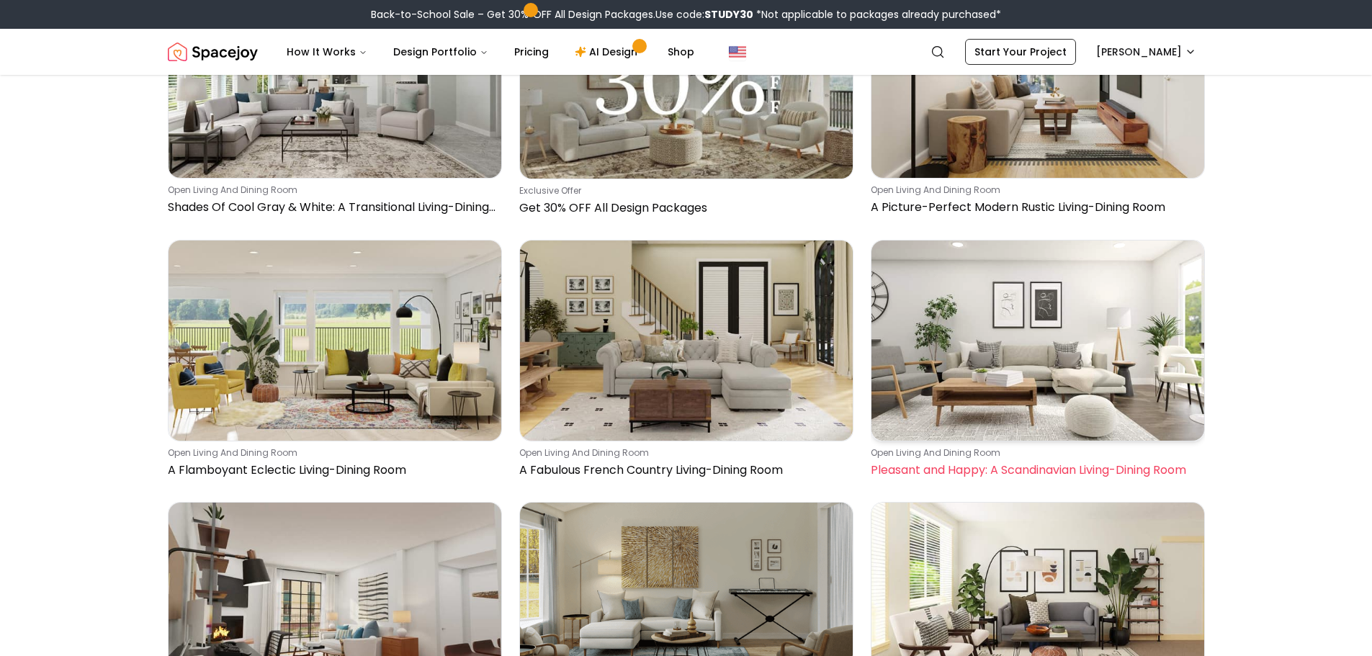
click at [1059, 350] on img at bounding box center [1037, 339] width 333 height 199
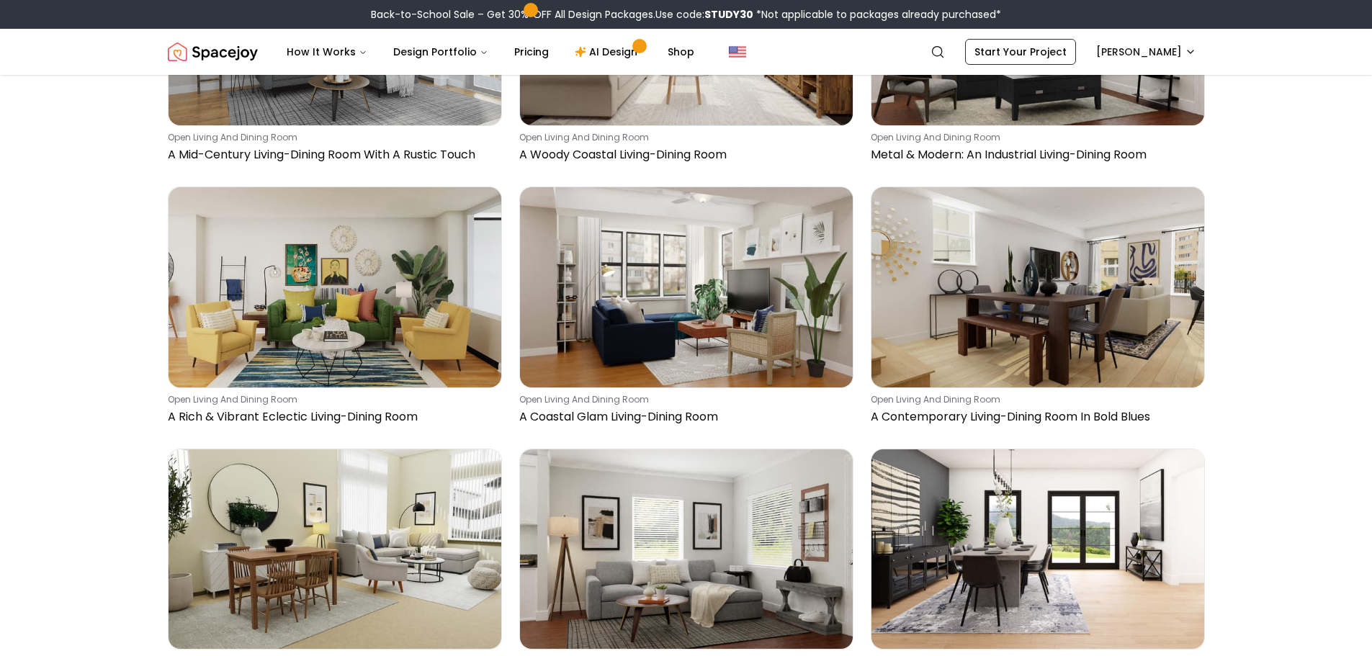
scroll to position [16561, 0]
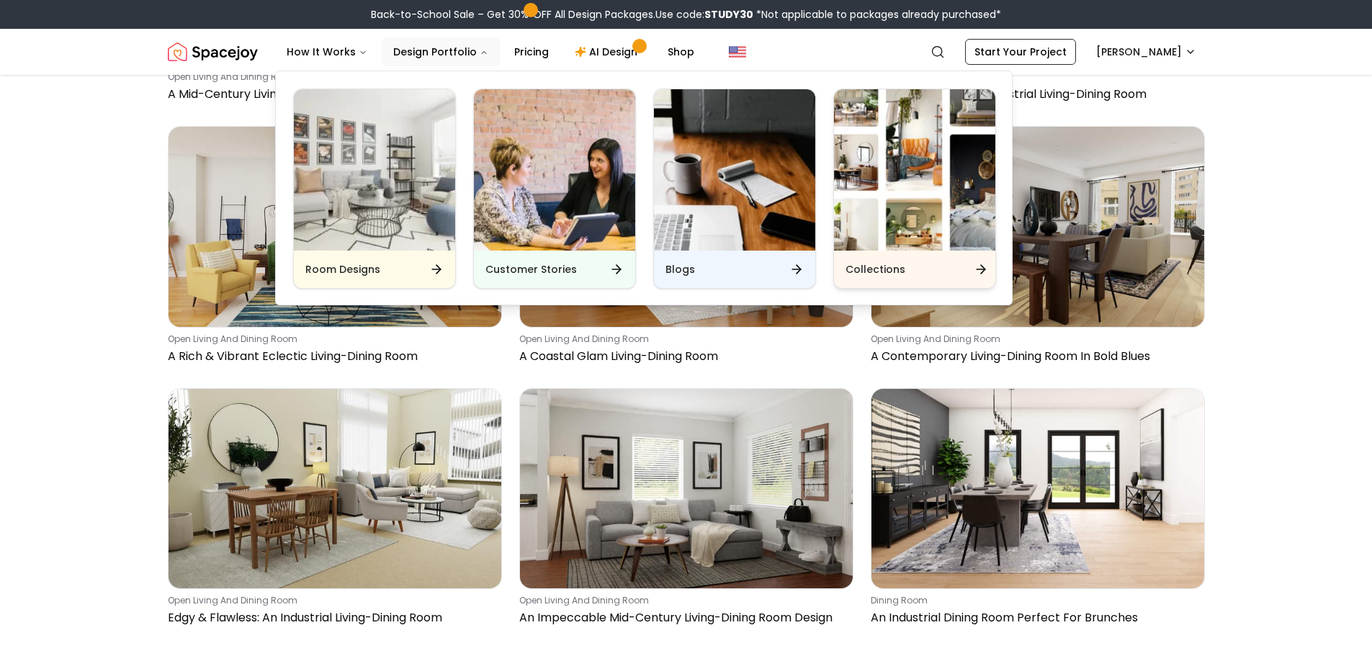
click at [923, 260] on div "Collections" at bounding box center [914, 269] width 161 height 37
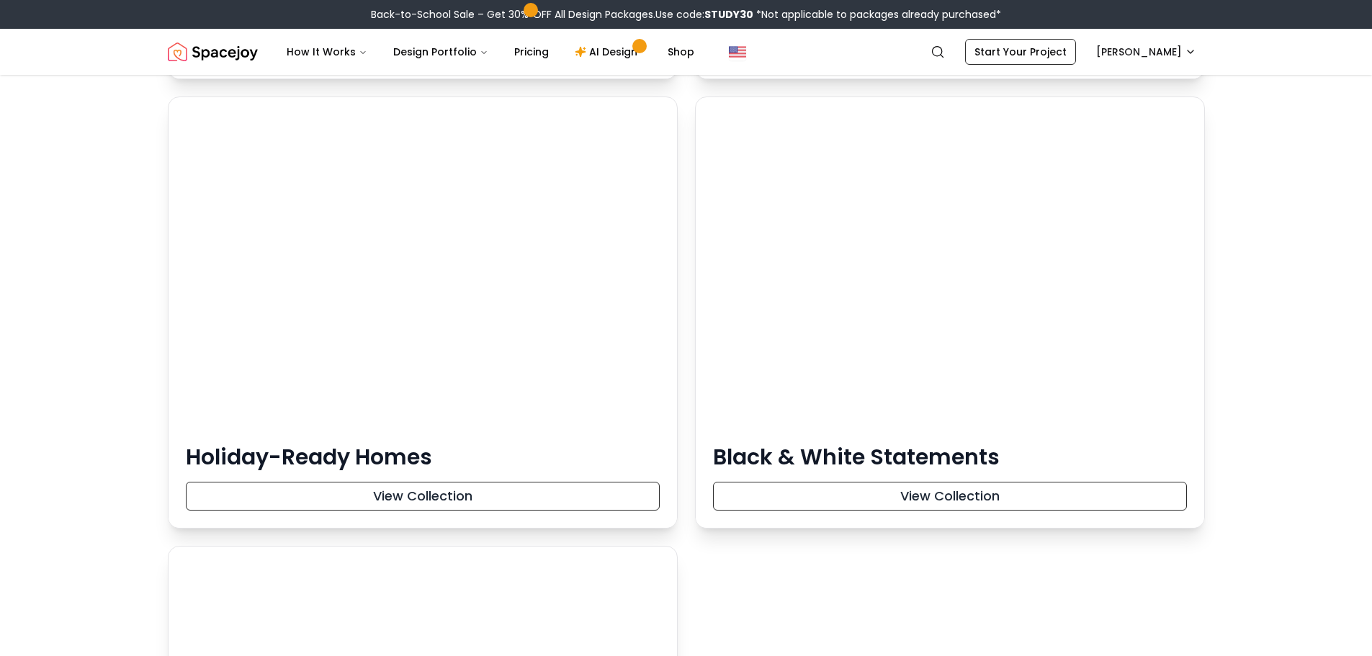
scroll to position [5904, 0]
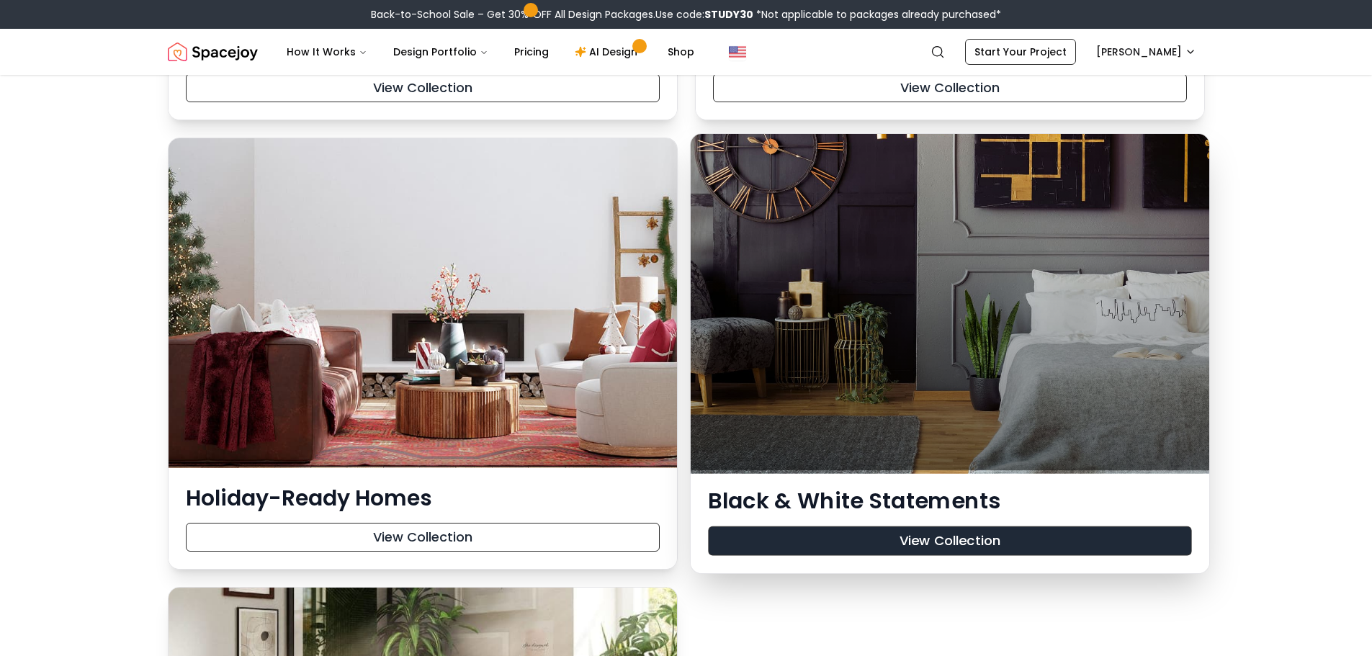
click at [945, 540] on button "View Collection" at bounding box center [949, 541] width 483 height 30
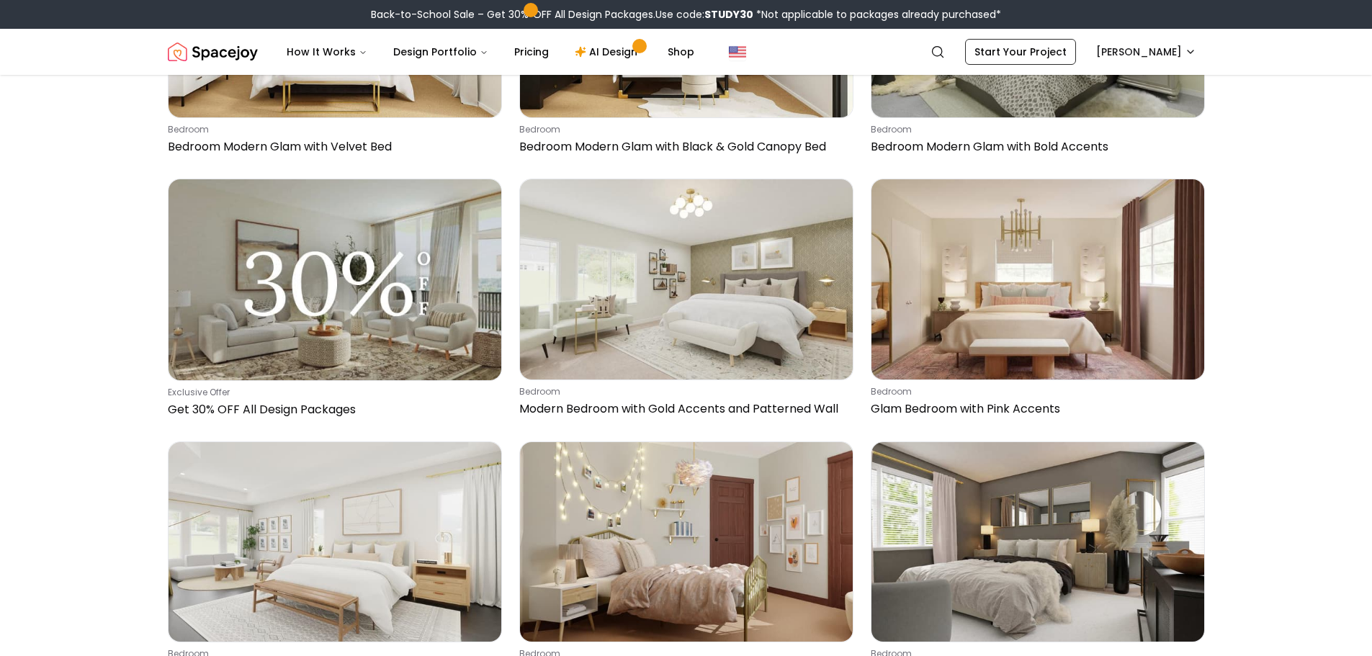
scroll to position [576, 0]
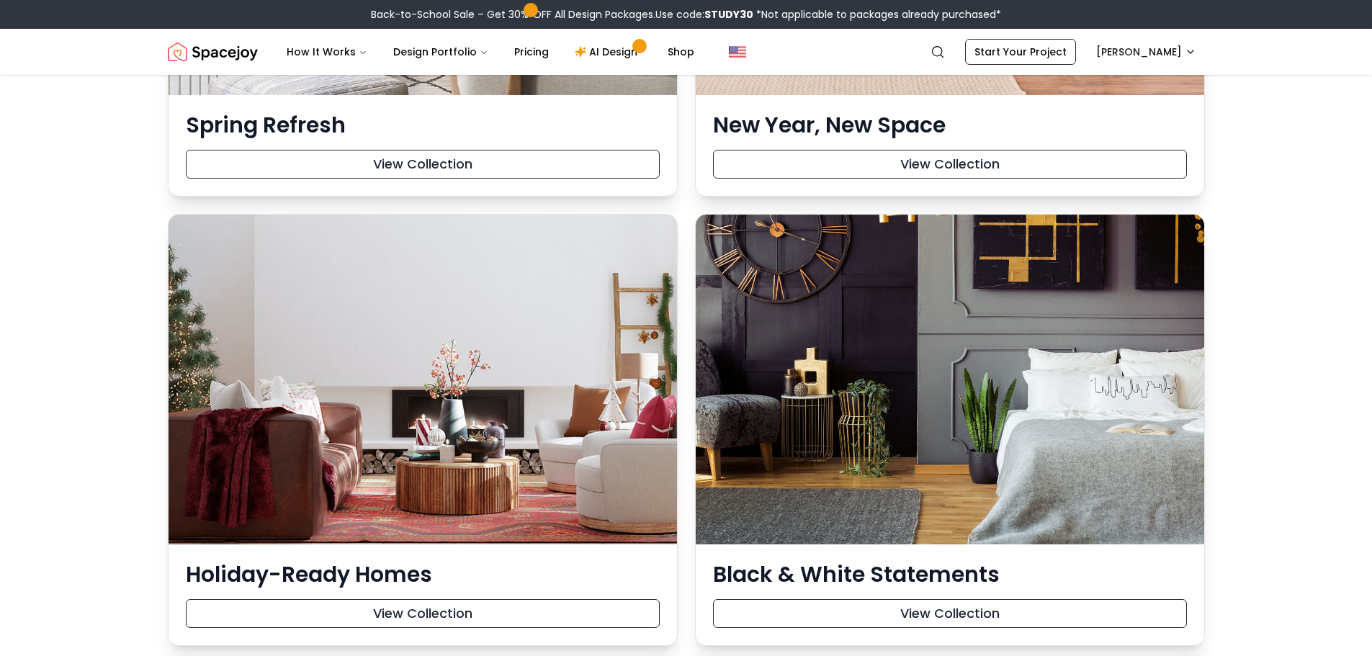
scroll to position [5904, 0]
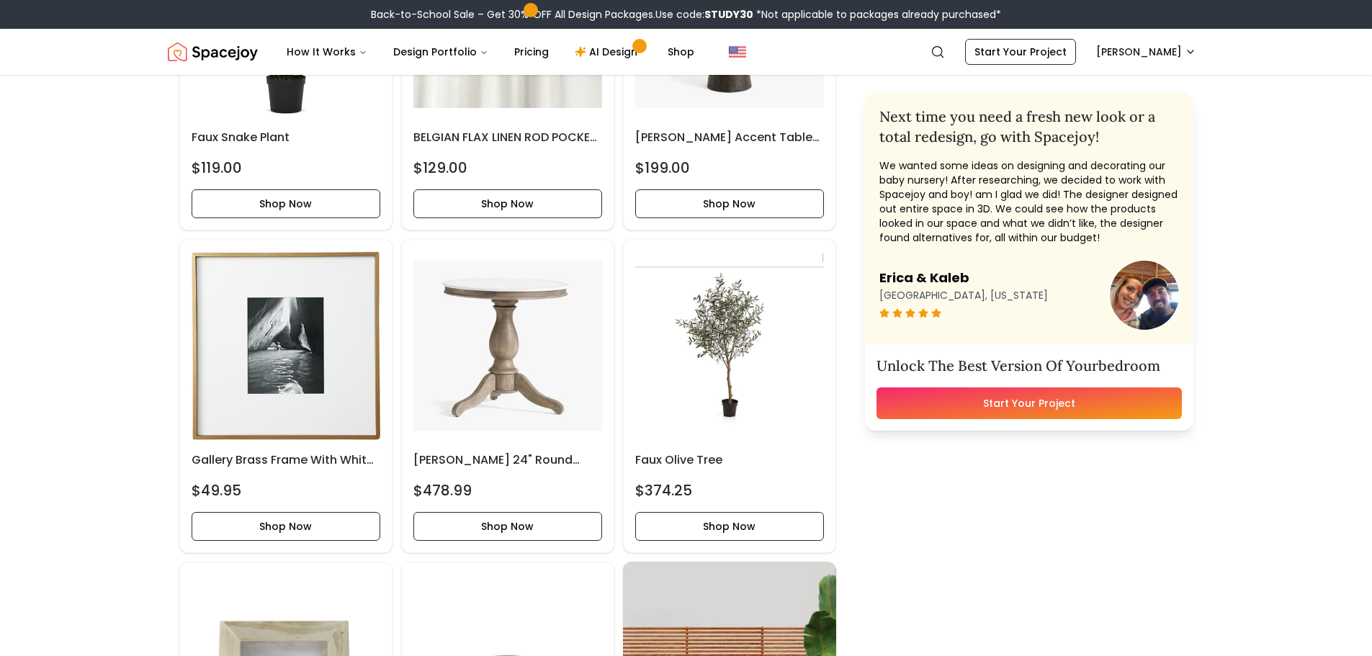
scroll to position [3672, 0]
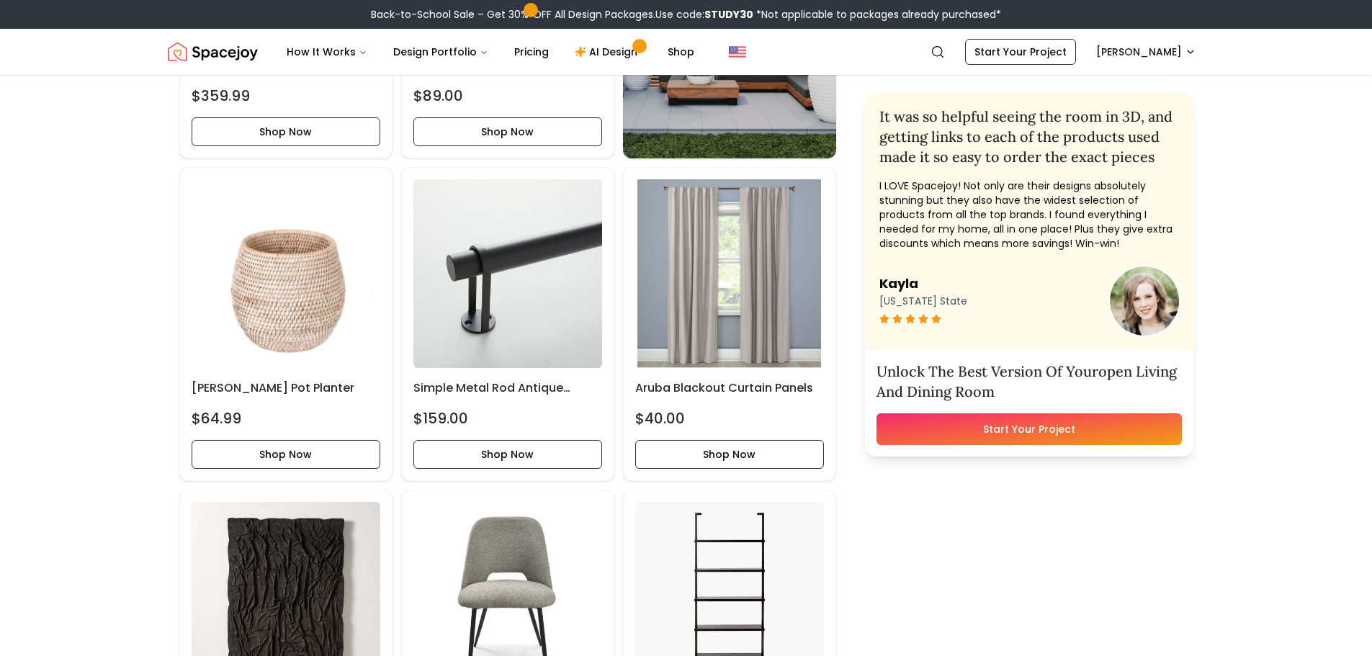
scroll to position [1584, 0]
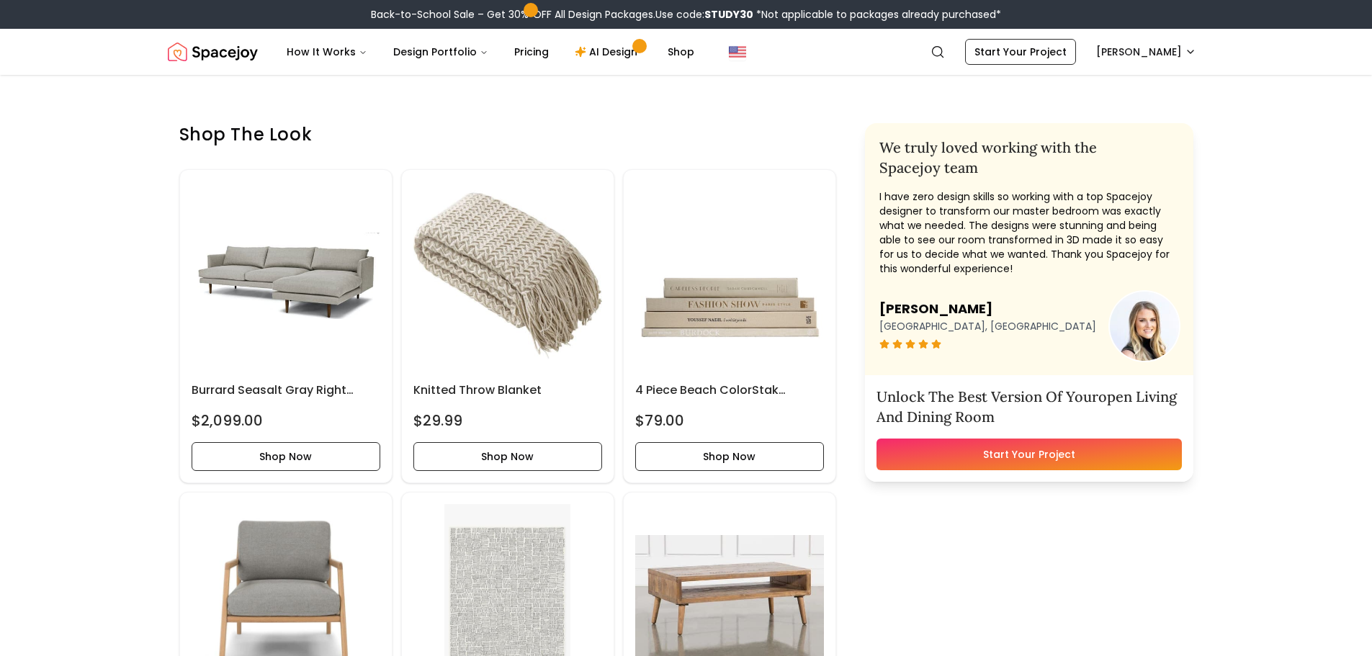
scroll to position [648, 0]
